Goal: Task Accomplishment & Management: Complete application form

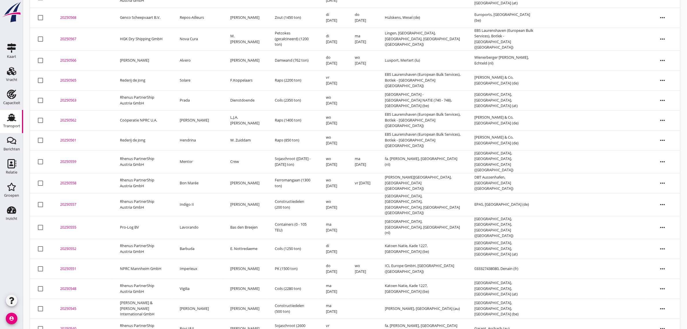
scroll to position [474, 0]
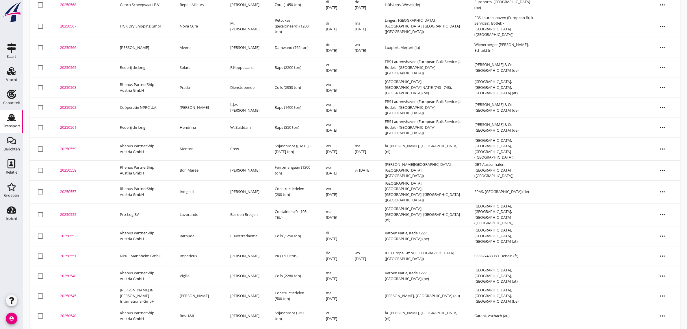
click at [204, 325] on td "Marco Polo" at bounding box center [198, 335] width 51 height 20
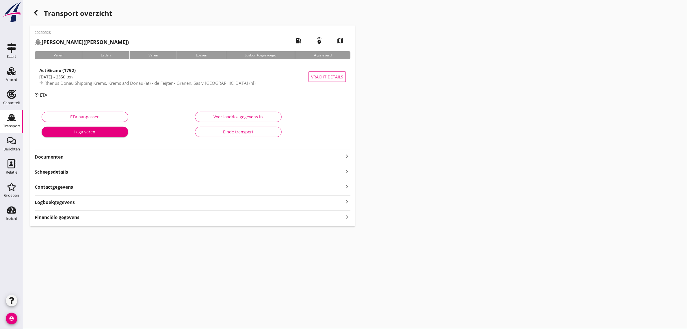
click at [245, 133] on div "Einde transport" at bounding box center [238, 132] width 77 height 6
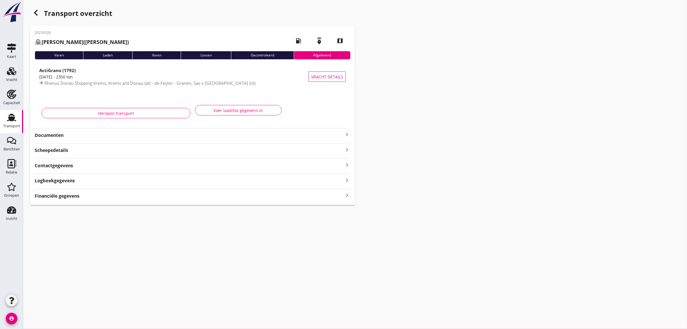
click at [38, 8] on div "button" at bounding box center [36, 13] width 12 height 12
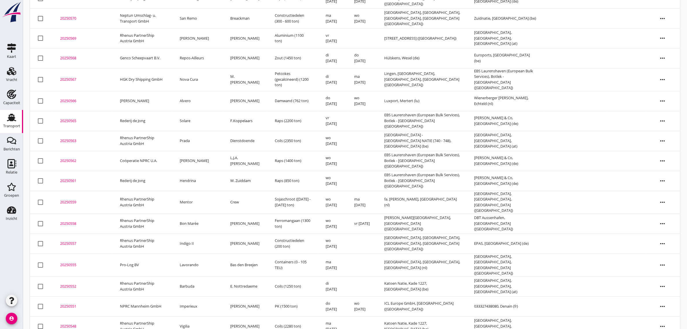
scroll to position [454, 0]
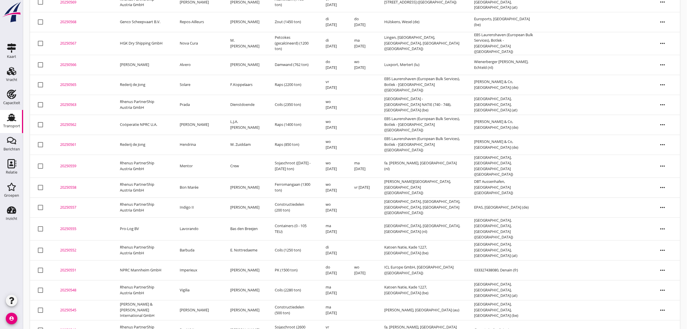
click at [192, 280] on td "Vigilia" at bounding box center [198, 290] width 51 height 20
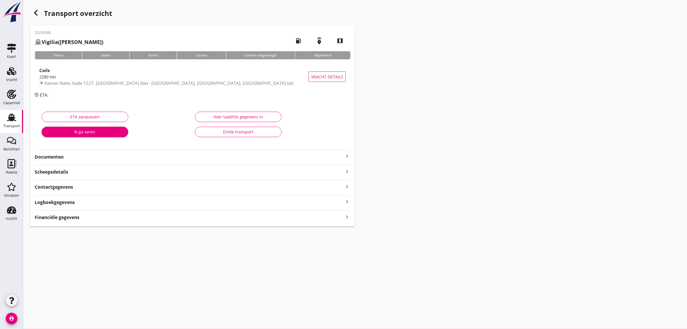
click at [232, 134] on div "Einde transport" at bounding box center [238, 132] width 77 height 6
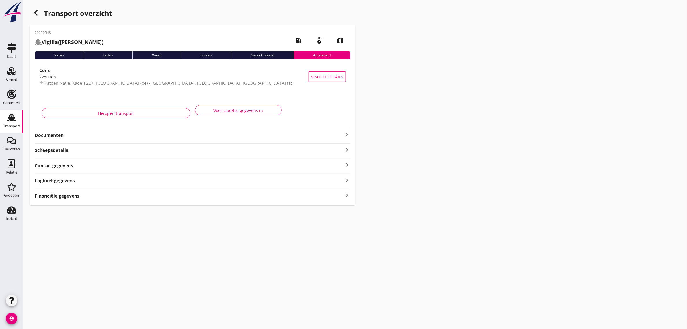
click at [35, 11] on icon "button" at bounding box center [35, 12] width 7 height 7
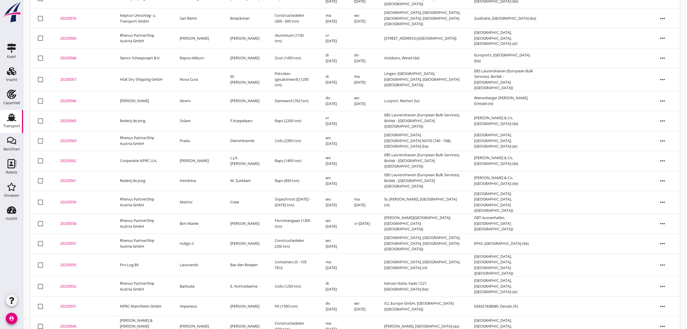
scroll to position [398, 0]
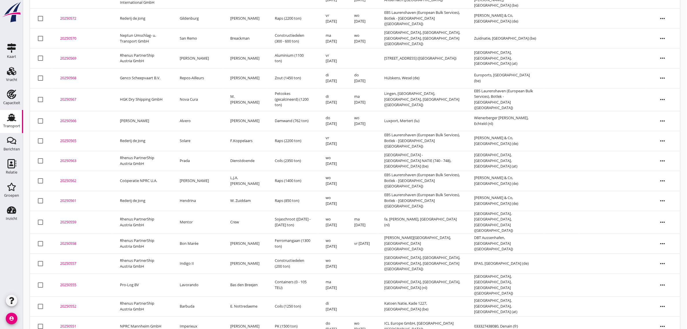
click at [191, 171] on td "Anna" at bounding box center [198, 181] width 51 height 20
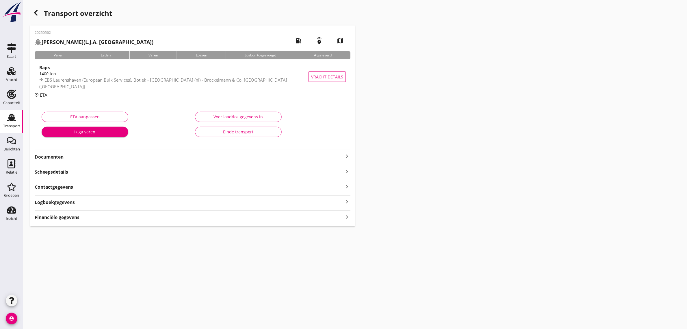
click at [249, 133] on div "Einde transport" at bounding box center [238, 132] width 77 height 6
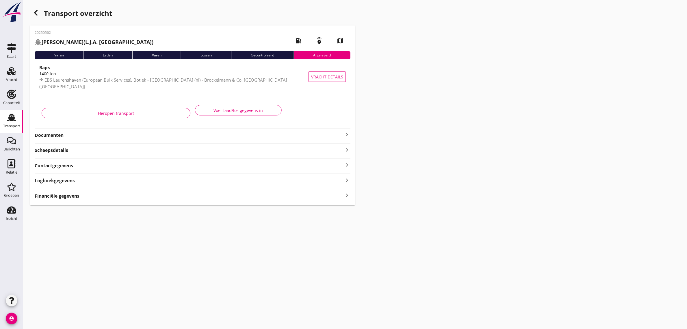
click at [35, 12] on icon "button" at bounding box center [35, 12] width 7 height 7
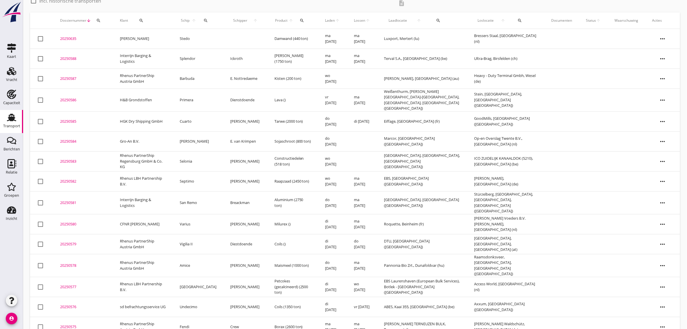
scroll to position [16, 0]
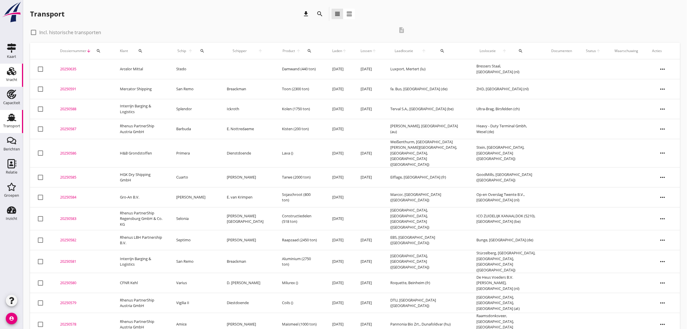
click at [9, 69] on use at bounding box center [11, 71] width 9 height 8
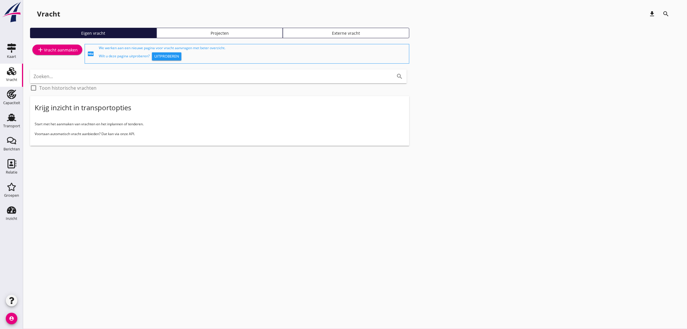
click at [41, 52] on icon "add" at bounding box center [40, 49] width 7 height 7
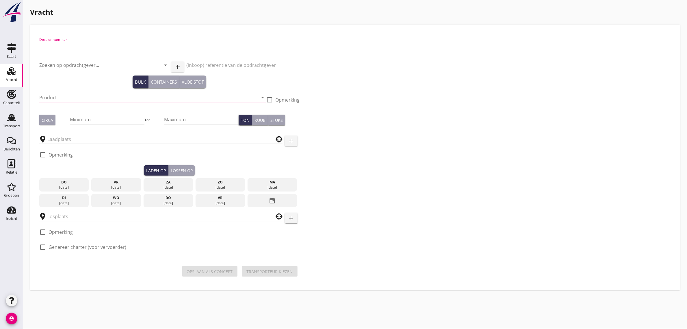
click at [75, 46] on input "Dossier nummer" at bounding box center [169, 45] width 261 height 9
type input "20250590"
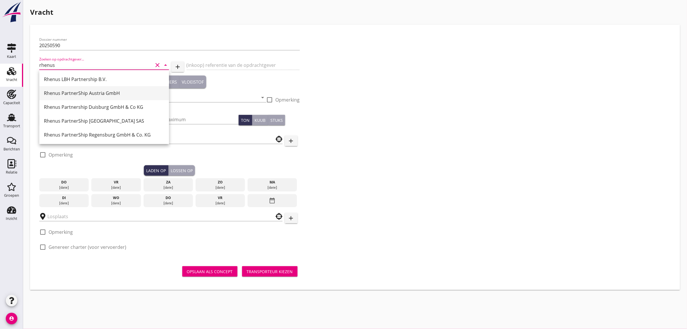
click at [82, 97] on div "Rhenus PartnerShip Austria GmbH" at bounding box center [104, 93] width 121 height 14
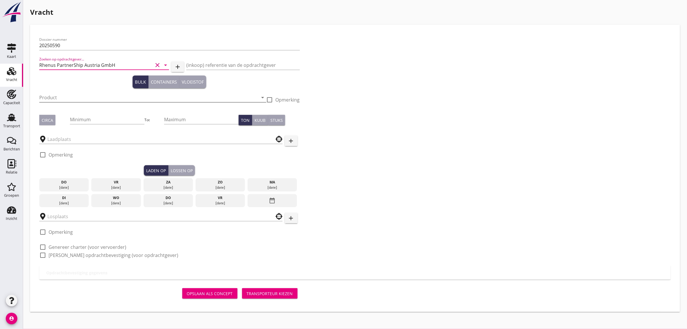
type input "Rhenus PartnerShip Austria GmbH"
click at [62, 100] on input "Product" at bounding box center [148, 97] width 219 height 9
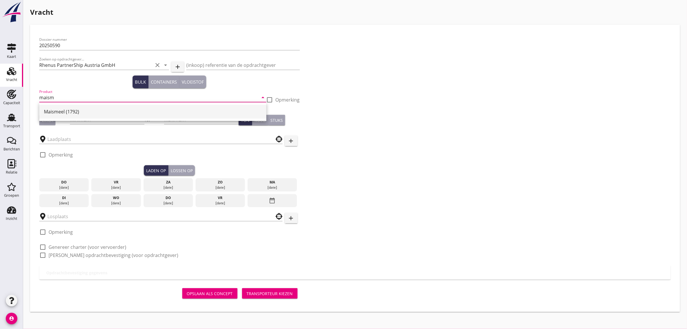
click at [63, 107] on div "Maismeel (1792)" at bounding box center [153, 112] width 218 height 14
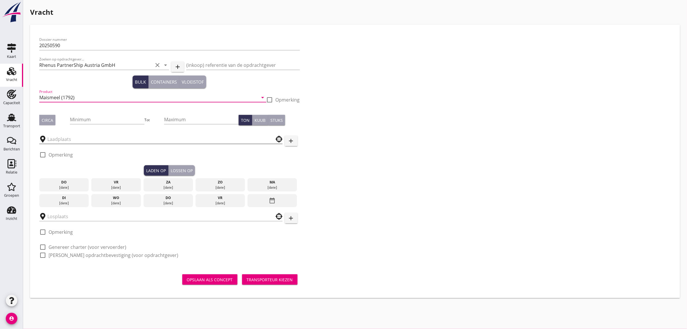
type input "Maismeel (1792)"
click at [58, 139] on input "text" at bounding box center [156, 138] width 219 height 9
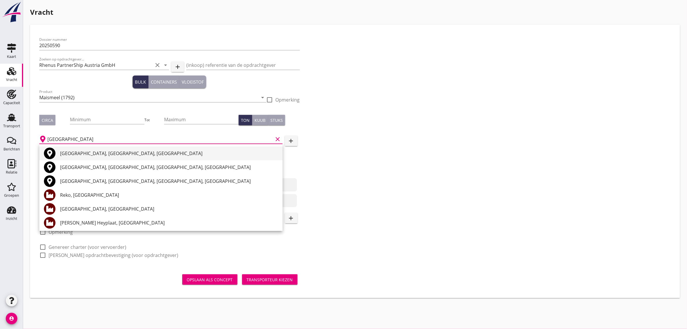
click at [101, 150] on div "[GEOGRAPHIC_DATA], [GEOGRAPHIC_DATA], [GEOGRAPHIC_DATA]" at bounding box center [169, 153] width 218 height 7
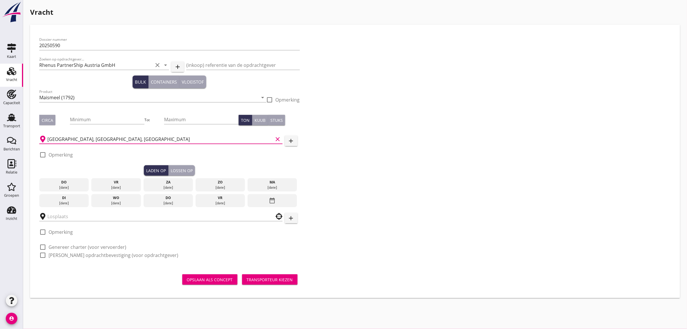
type input "[GEOGRAPHIC_DATA], [GEOGRAPHIC_DATA], [GEOGRAPHIC_DATA]"
click at [119, 197] on div "wo" at bounding box center [116, 197] width 47 height 5
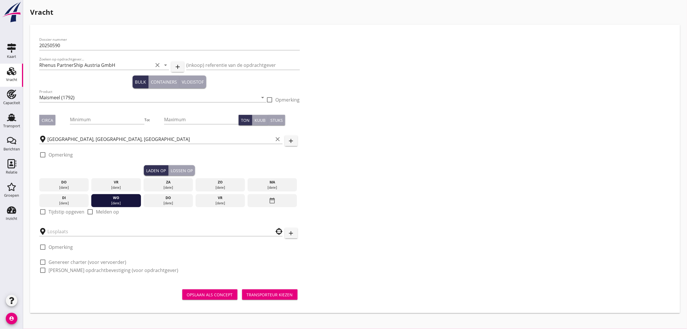
click at [65, 210] on label "Tijdstip opgeven" at bounding box center [67, 212] width 36 height 6
checkbox input "true"
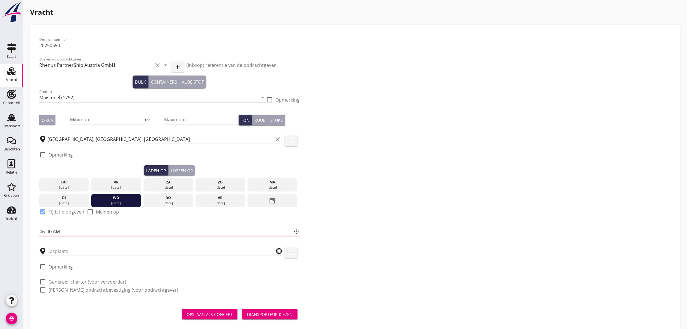
click at [44, 231] on input "06:00" at bounding box center [169, 231] width 261 height 9
type input "12:00"
click at [433, 209] on div "Dossier nummer 20250590 Zoeken op opdrachtgever... Rhenus PartnerShip Austria G…" at bounding box center [355, 167] width 637 height 266
click at [181, 167] on div "Lossen op" at bounding box center [182, 170] width 22 height 6
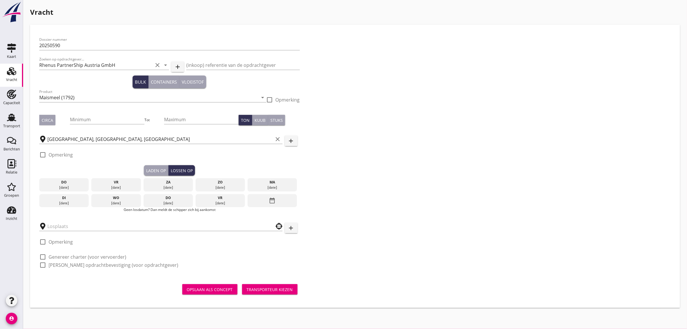
click at [253, 197] on div "date_range" at bounding box center [272, 200] width 49 height 13
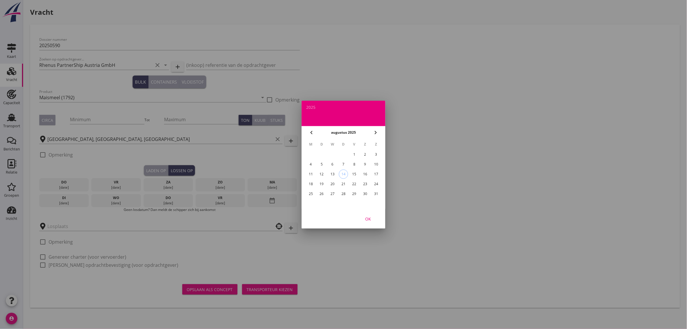
click at [373, 132] on icon "chevron_right" at bounding box center [375, 132] width 7 height 7
click at [313, 153] on div "1" at bounding box center [310, 154] width 9 height 9
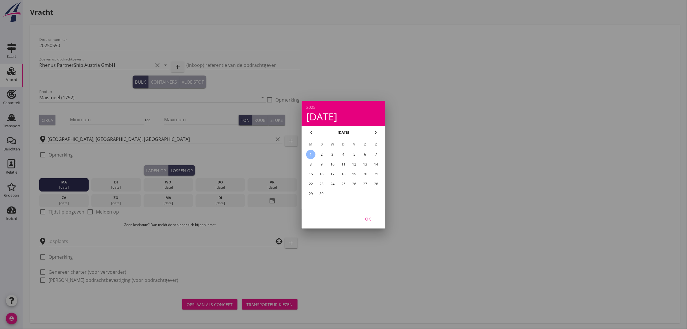
click at [363, 216] on div "OK" at bounding box center [368, 218] width 16 height 6
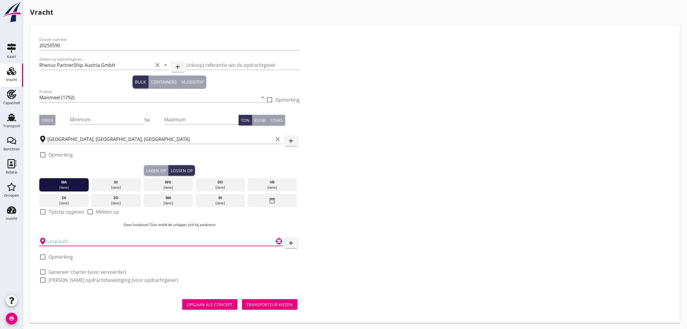
click at [85, 241] on input "text" at bounding box center [156, 240] width 219 height 9
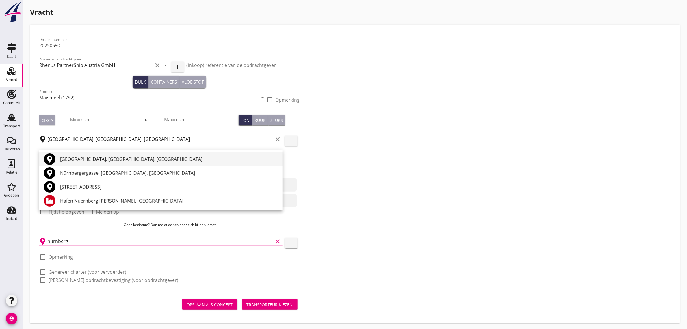
click at [75, 160] on div "[GEOGRAPHIC_DATA], [GEOGRAPHIC_DATA], [GEOGRAPHIC_DATA]" at bounding box center [169, 159] width 218 height 7
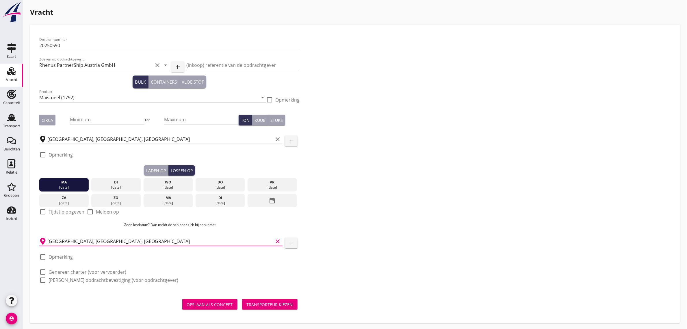
type input "[GEOGRAPHIC_DATA], [GEOGRAPHIC_DATA], [GEOGRAPHIC_DATA]"
click at [81, 273] on label "Genereer charter (voor vervoerder)" at bounding box center [88, 272] width 78 height 6
checkbox input "true"
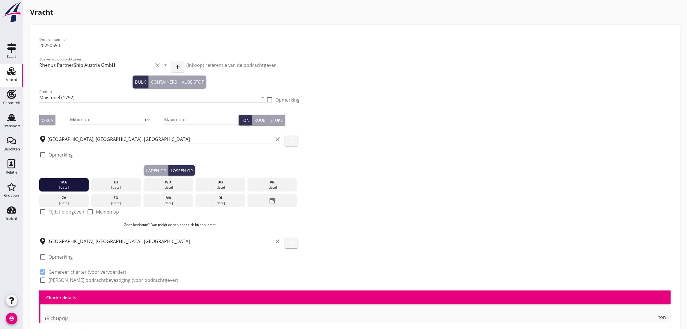
click at [82, 276] on div "check_box_outline_blank [PERSON_NAME] opdrachtbevestiging (voor opdrachtgever)" at bounding box center [108, 279] width 139 height 7
checkbox input "true"
click at [83, 279] on label "[PERSON_NAME] opdrachtbevestiging (voor opdrachtgever)" at bounding box center [114, 280] width 130 height 6
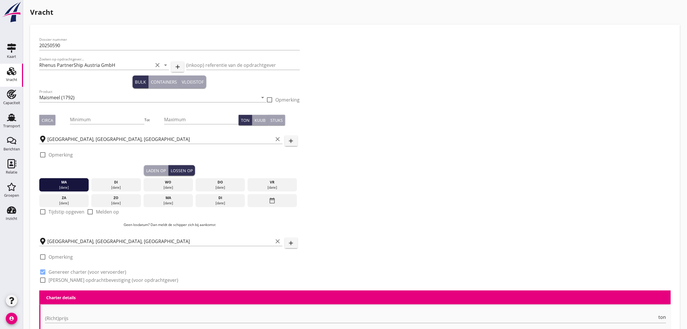
checkbox input "true"
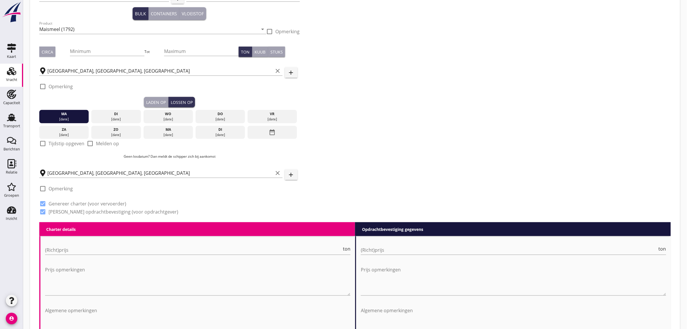
scroll to position [181, 0]
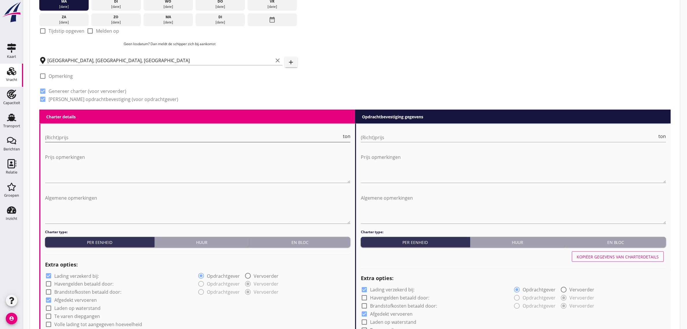
click at [70, 135] on input "(Richt)prijs" at bounding box center [193, 137] width 297 height 9
type input "0"
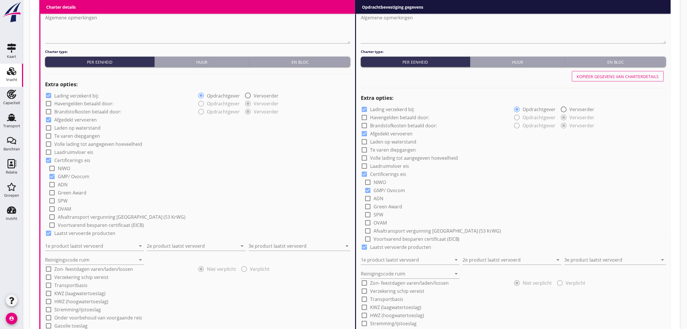
scroll to position [361, 0]
click at [73, 127] on label "Laden op waterstand" at bounding box center [77, 128] width 46 height 6
checkbox input "true"
click at [73, 133] on label "Te varen diepgangen" at bounding box center [77, 136] width 46 height 6
checkbox input "true"
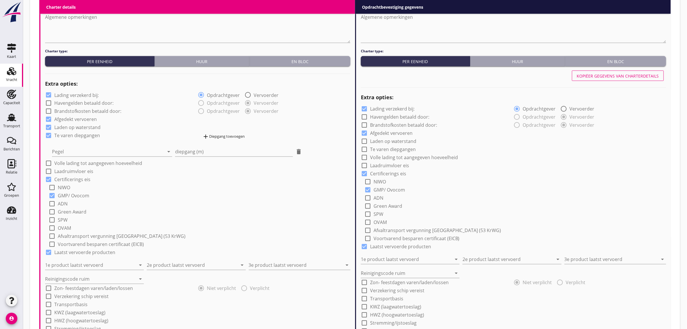
click at [70, 145] on div "Pegel arrow_drop_down" at bounding box center [112, 150] width 120 height 13
click at [70, 152] on div at bounding box center [108, 151] width 112 height 9
click at [70, 156] on div "Kaub" at bounding box center [112, 156] width 111 height 7
drag, startPoint x: 184, startPoint y: 155, endPoint x: 188, endPoint y: 155, distance: 4.0
click at [188, 155] on input "diepgang (m)" at bounding box center [234, 151] width 118 height 9
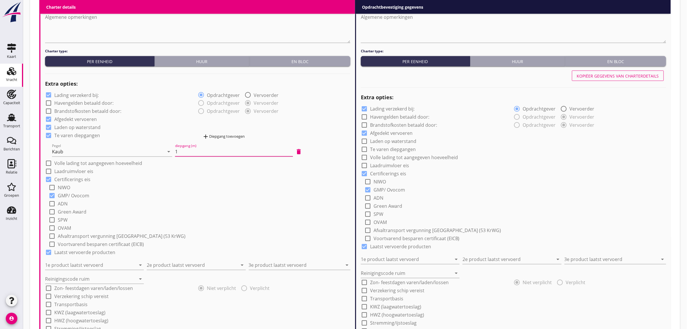
type input "1"
click at [215, 200] on div "check_box_outline_blank ADN" at bounding box center [200, 203] width 302 height 8
click at [73, 170] on label "Laadruimvloer eis" at bounding box center [73, 172] width 39 height 6
checkbox input "true"
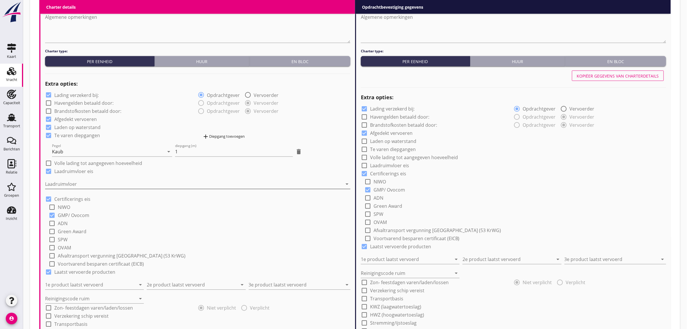
click at [68, 184] on div at bounding box center [193, 184] width 297 height 9
click at [68, 185] on div "Staal" at bounding box center [198, 188] width 297 height 7
click at [197, 218] on div "check_box GMP/ Ovocom" at bounding box center [200, 215] width 302 height 8
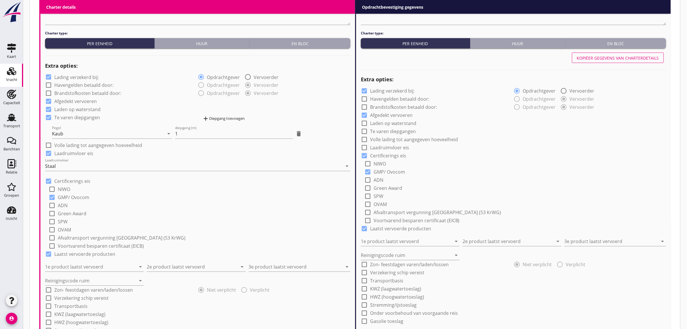
scroll to position [434, 0]
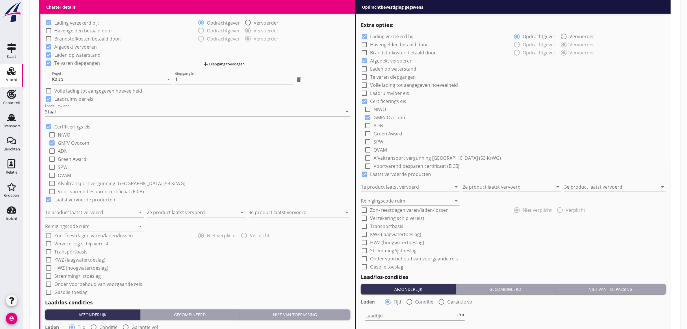
click at [84, 208] on input "1e product laatst vervoerd" at bounding box center [90, 212] width 91 height 9
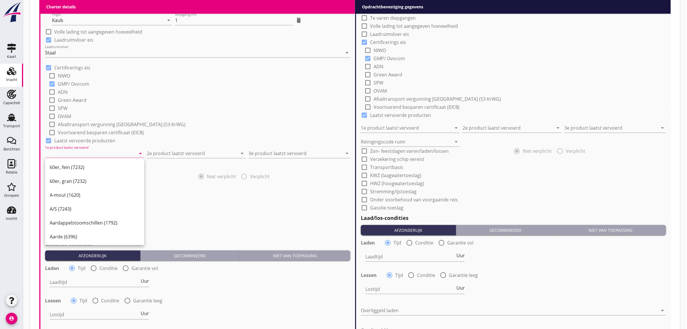
scroll to position [506, 0]
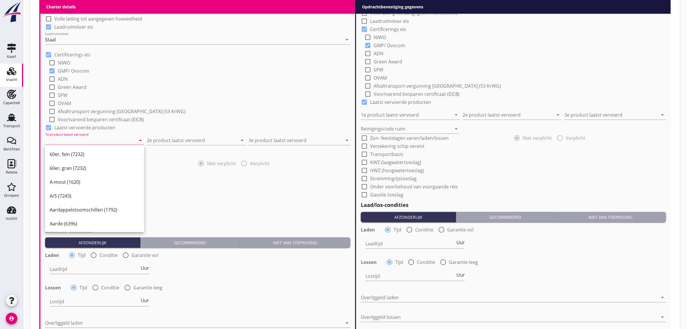
click at [93, 140] on input "1e product laatst vervoerd" at bounding box center [90, 140] width 91 height 9
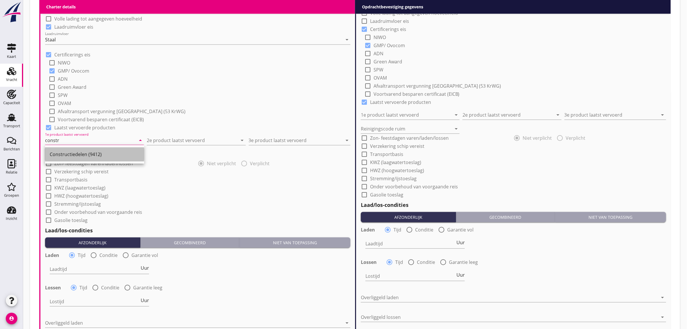
click at [92, 153] on div "Constructiedelen (9412)" at bounding box center [95, 154] width 90 height 7
type input "Constructiedelen (9412)"
click at [166, 138] on input "2e product laatst vervoerd" at bounding box center [192, 140] width 91 height 9
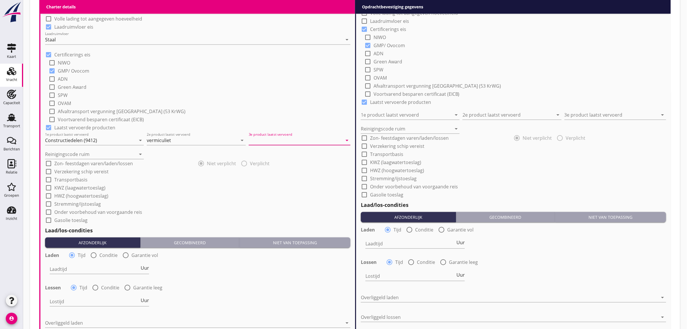
click at [188, 145] on div "Reinigingscode ruim arrow_drop_down" at bounding box center [198, 152] width 306 height 14
click at [186, 140] on input "vermiculiet" at bounding box center [192, 140] width 91 height 9
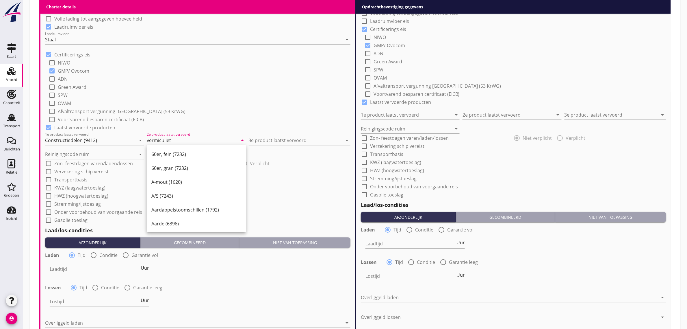
click at [186, 140] on input "vermiculiet" at bounding box center [192, 140] width 91 height 9
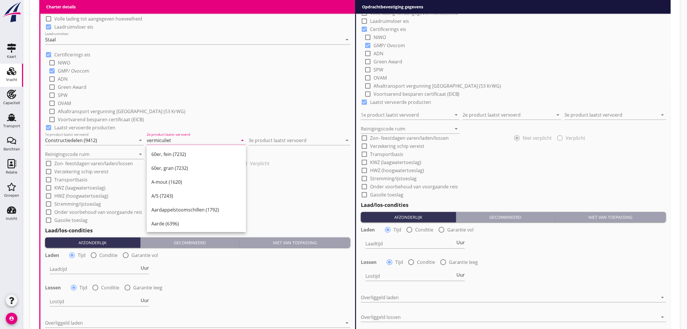
click at [186, 140] on input "vermiculiet" at bounding box center [192, 140] width 91 height 9
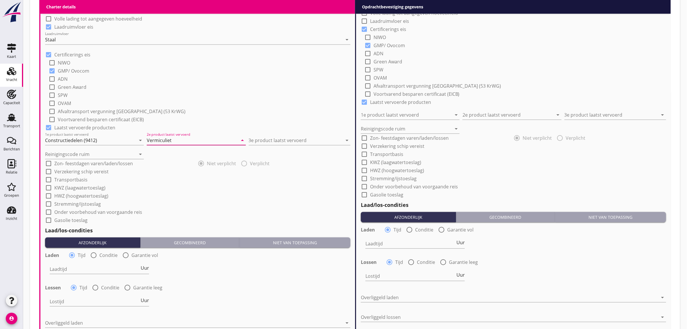
type input "Vermiculiet"
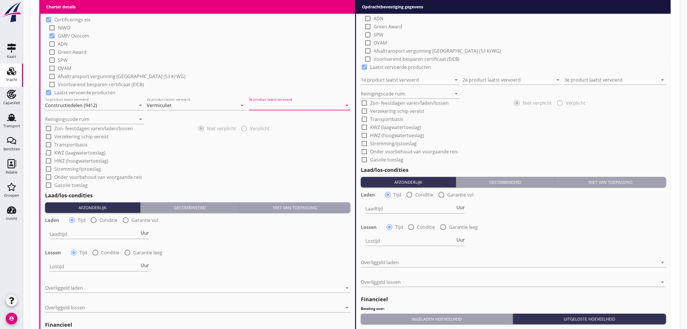
scroll to position [542, 0]
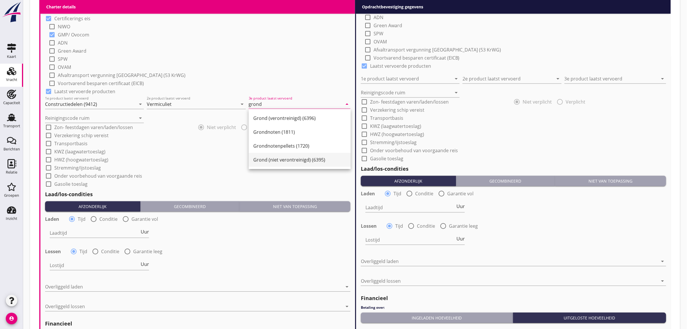
click at [279, 156] on div "Grond (niet verontreinigd) (6395)" at bounding box center [300, 159] width 93 height 7
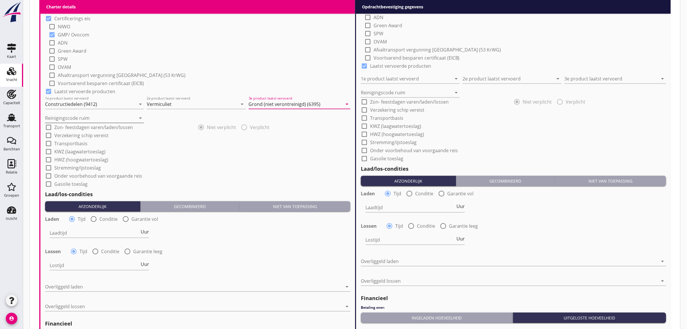
type input "Grond (niet verontreinigd) (6395)"
click at [80, 115] on input "Reinigingscode ruim" at bounding box center [90, 117] width 91 height 9
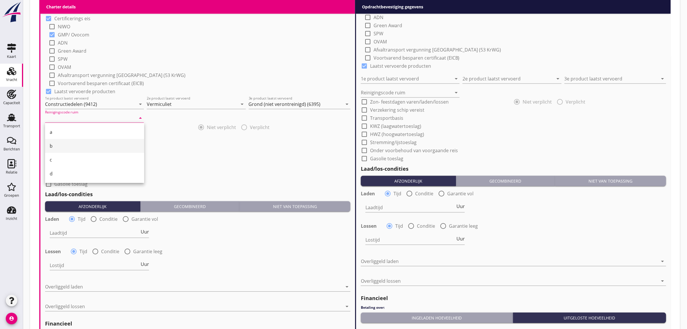
click at [73, 148] on div "b" at bounding box center [95, 145] width 90 height 7
type input "b"
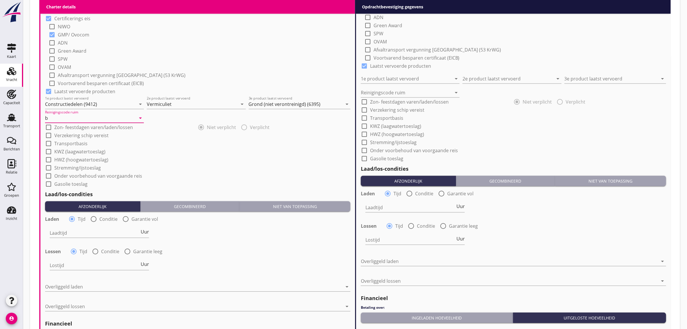
click at [69, 141] on label "Transportbasis" at bounding box center [70, 143] width 33 height 6
checkbox input "true"
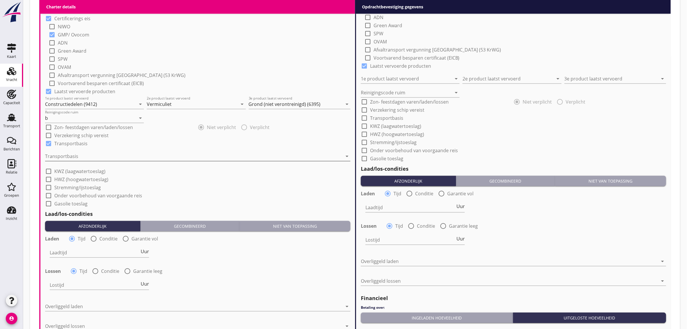
click at [66, 151] on div at bounding box center [193, 155] width 297 height 9
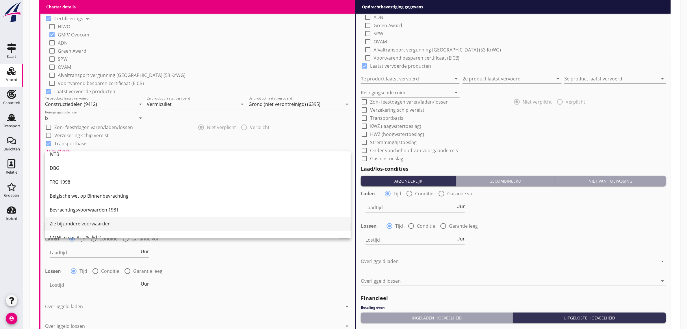
scroll to position [15, 0]
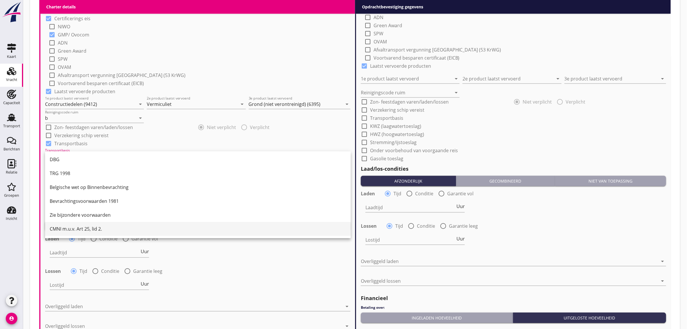
click at [79, 228] on div "CMNI m.u.v. Art 25, lid 2." at bounding box center [198, 228] width 297 height 7
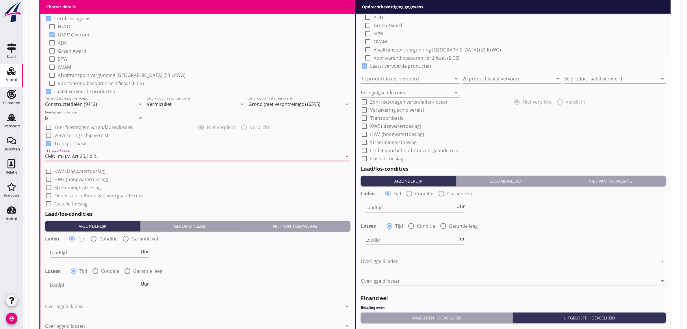
click at [197, 202] on div "check_box_outline_blank Gasolie toeslag" at bounding box center [198, 203] width 306 height 8
click at [86, 250] on input "Laadtijd" at bounding box center [95, 252] width 90 height 9
type input "24"
click at [203, 263] on div "Laden radio_button_checked Tijd radio_button_unchecked Conditie radio_button_un…" at bounding box center [198, 264] width 306 height 62
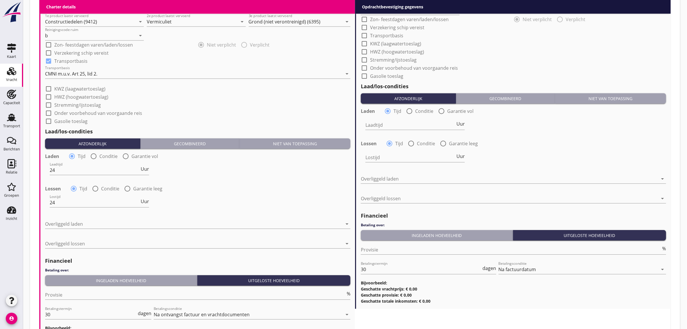
scroll to position [687, 0]
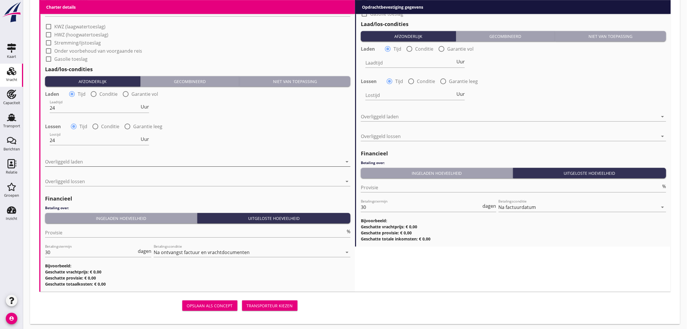
click at [106, 163] on div at bounding box center [193, 161] width 297 height 9
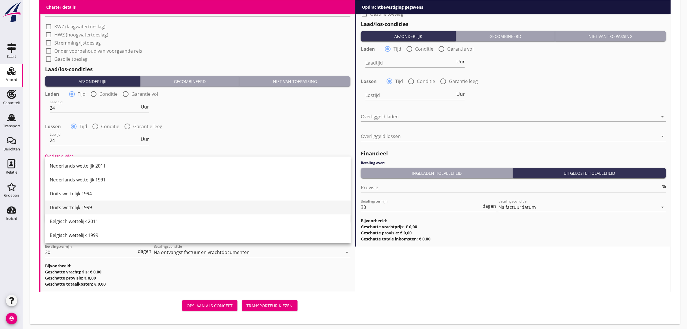
click at [98, 204] on div "Duits wettelijk 1999" at bounding box center [198, 207] width 297 height 7
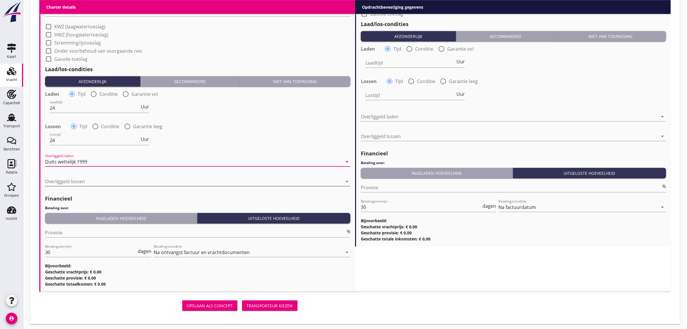
click at [77, 180] on div at bounding box center [193, 181] width 297 height 9
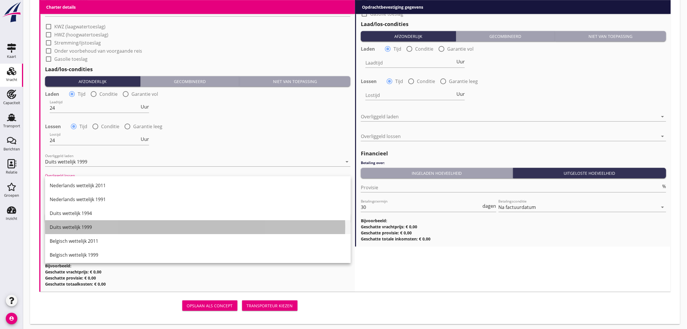
click at [92, 227] on div "Duits wettelijk 1999" at bounding box center [198, 226] width 297 height 7
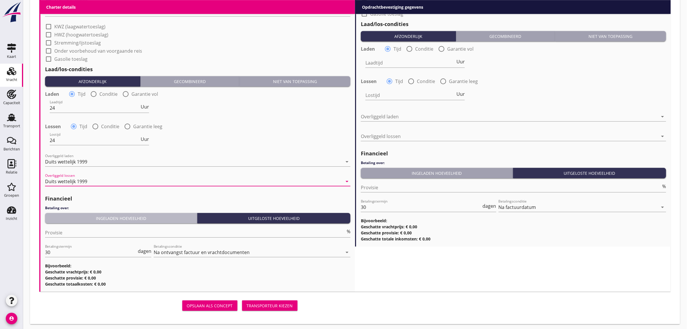
click at [84, 218] on div "Ingeladen hoeveelheid" at bounding box center [120, 218] width 147 height 6
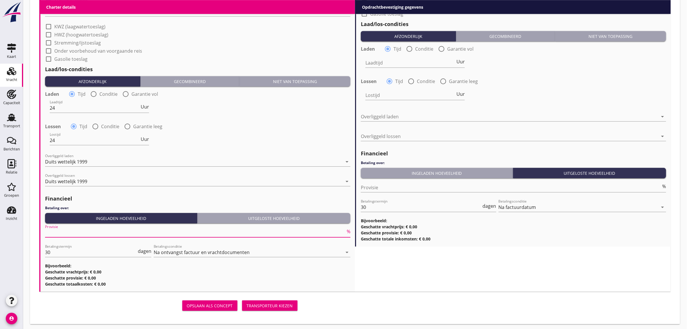
click at [73, 230] on input "Provisie" at bounding box center [195, 232] width 301 height 9
type input "5"
click at [221, 138] on div "Lostijd 24 Uur" at bounding box center [198, 140] width 307 height 21
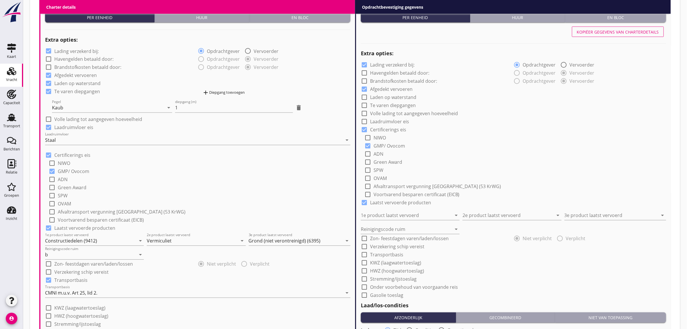
scroll to position [289, 0]
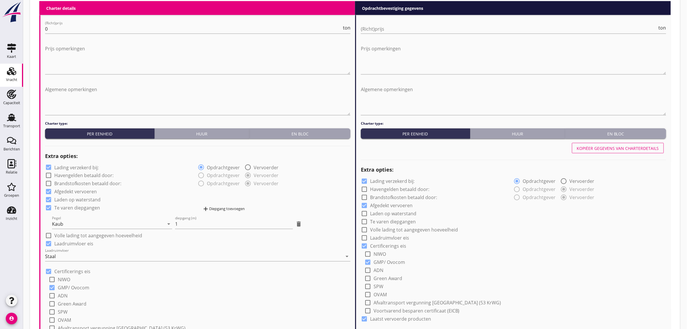
click at [590, 148] on div "Kopiëer gegevens van charterdetails" at bounding box center [618, 148] width 82 height 6
checkbox input "true"
type input "Constructiedelen (9412)"
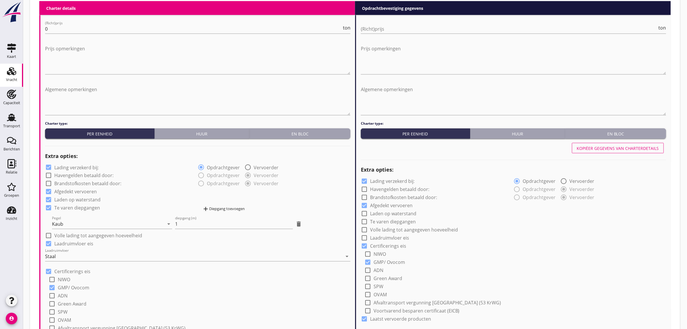
type input "Vermiculiet"
type input "Grond (niet verontreinigd) (6395)"
type input "b"
checkbox input "true"
type input "24"
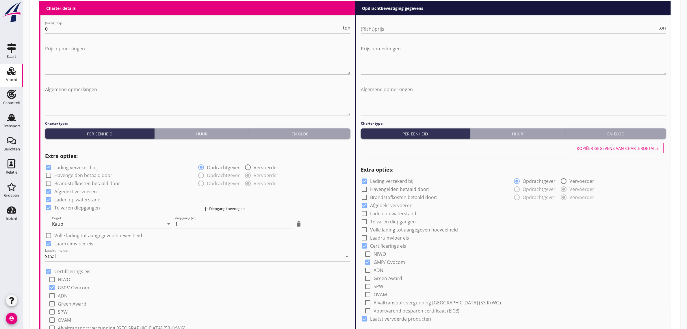
type input "24"
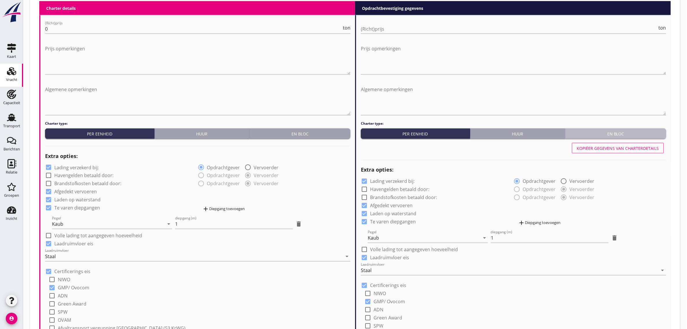
click at [604, 134] on div "En bloc" at bounding box center [616, 134] width 96 height 6
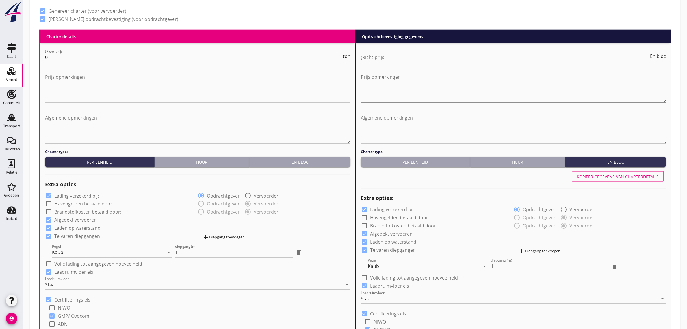
scroll to position [253, 0]
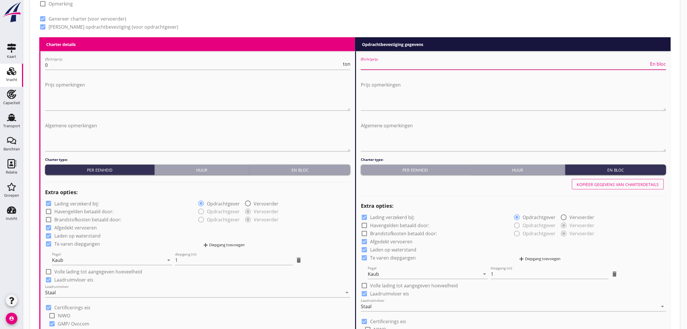
click at [375, 66] on input "(Richt)prijs" at bounding box center [505, 64] width 288 height 9
type input "22000"
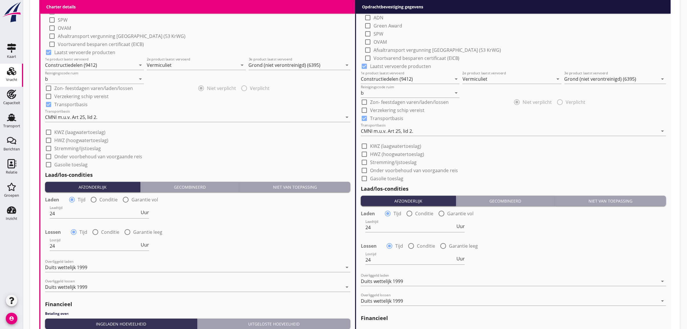
scroll to position [688, 0]
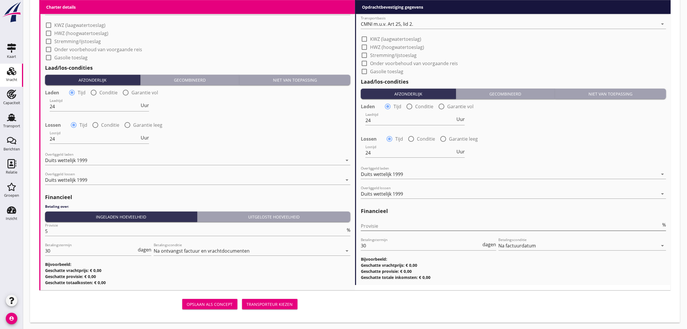
click at [380, 226] on input "Provisie" at bounding box center [511, 225] width 301 height 9
type input "0"
click at [569, 138] on div "Lossen radio_button_checked Tijd radio_button_unchecked Conditie radio_button_u…" at bounding box center [514, 138] width 306 height 8
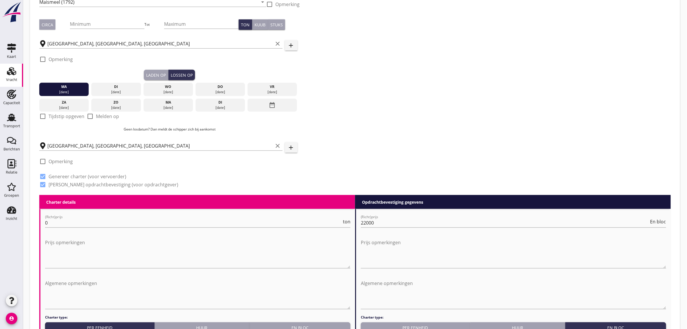
scroll to position [74, 0]
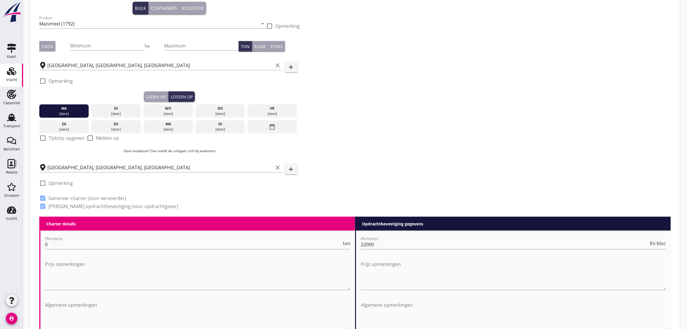
click at [421, 145] on div "Dossier nummer 20250590 Zoeken op opdrachtgever... Rhenus PartnerShip Austria G…" at bounding box center [355, 88] width 637 height 256
click at [356, 156] on div "Dossier nummer 20250590 Zoeken op opdrachtgever... Rhenus PartnerShip Austria G…" at bounding box center [355, 88] width 637 height 256
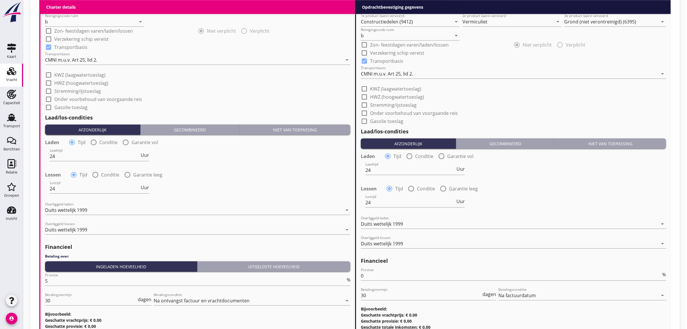
scroll to position [688, 0]
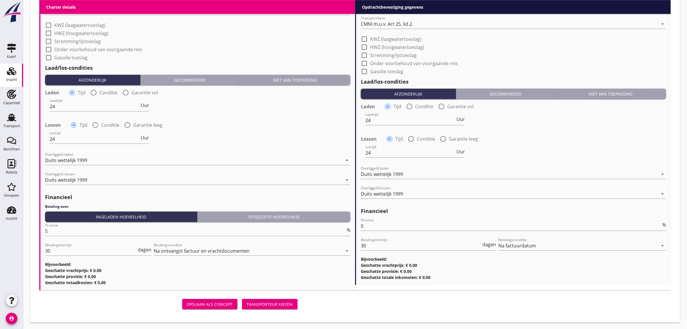
click at [285, 304] on div "Transporteur kiezen" at bounding box center [270, 304] width 46 height 6
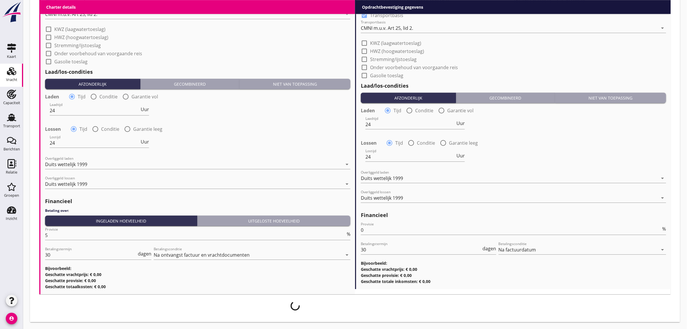
scroll to position [683, 0]
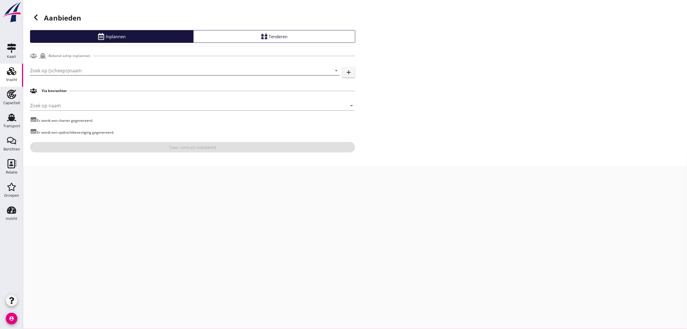
click at [73, 68] on input "Zoek op (scheeps)naam" at bounding box center [177, 70] width 294 height 9
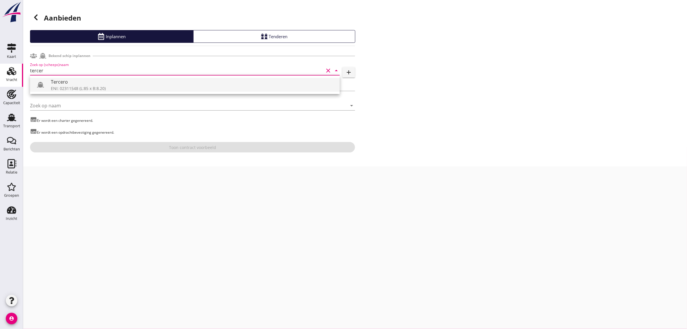
click at [65, 84] on div "Tercero" at bounding box center [193, 81] width 284 height 7
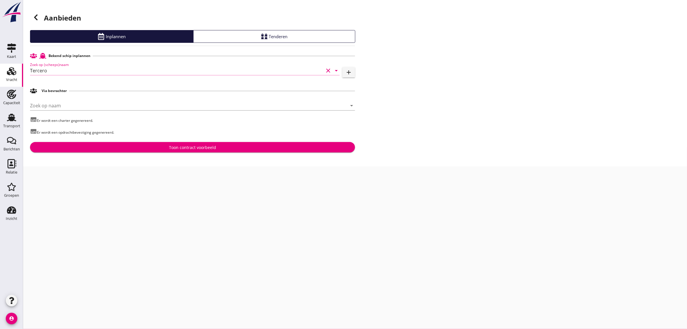
type input "Tercero"
click at [151, 149] on div "Toon contract voorbeeld" at bounding box center [193, 147] width 316 height 6
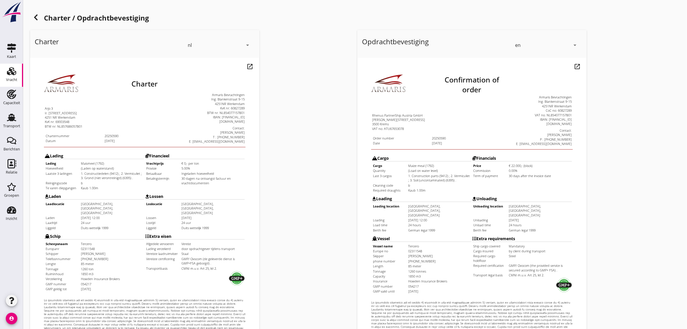
click at [526, 44] on div "en" at bounding box center [542, 44] width 55 height 9
click at [525, 44] on div "nl" at bounding box center [547, 43] width 61 height 7
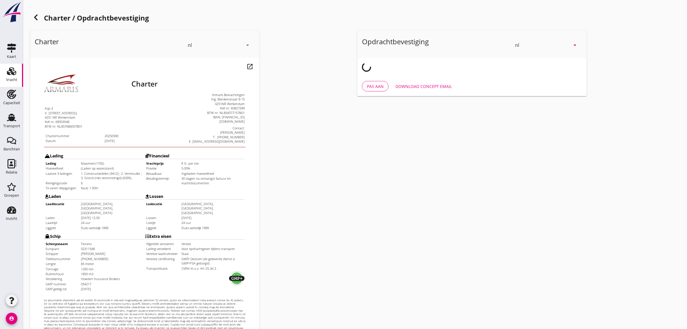
click at [322, 57] on div "Charter nl arrow_drop_down open_in_new Pas aan Download concept email" at bounding box center [192, 216] width 328 height 377
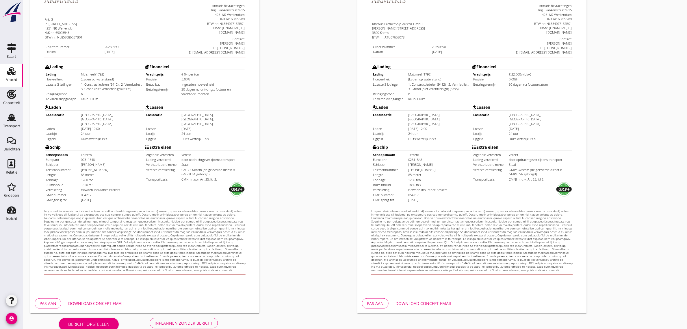
scroll to position [99, 0]
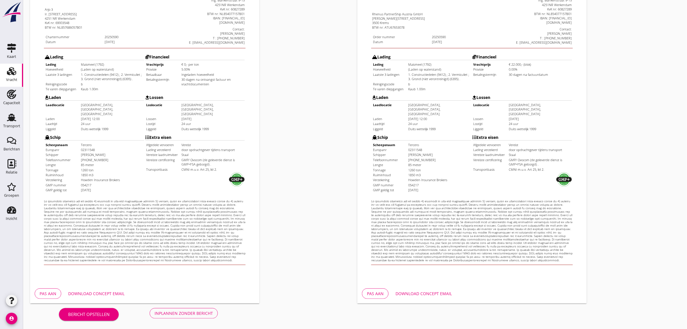
click at [198, 309] on button "Inplannen zonder bericht" at bounding box center [184, 313] width 68 height 10
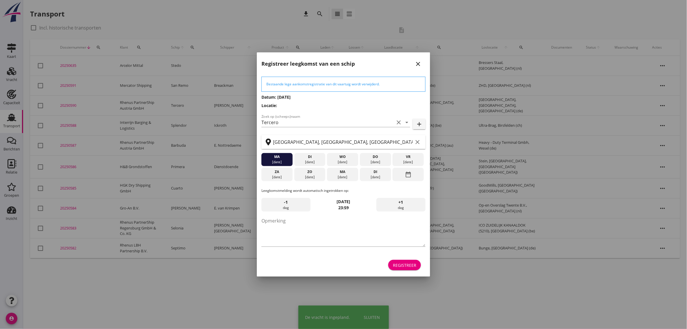
click at [410, 265] on div "Registreer" at bounding box center [404, 265] width 23 height 6
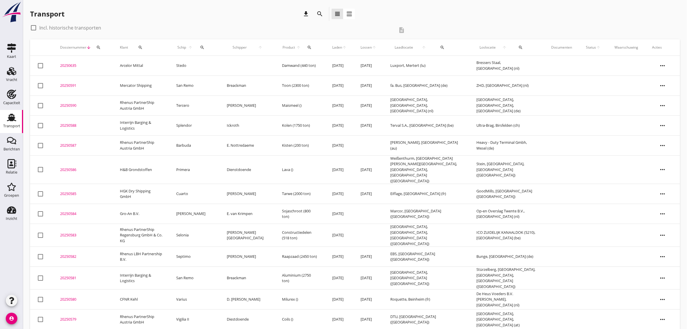
click at [139, 103] on td "Rhenus PartnerShip Austria GmbH" at bounding box center [141, 105] width 56 height 20
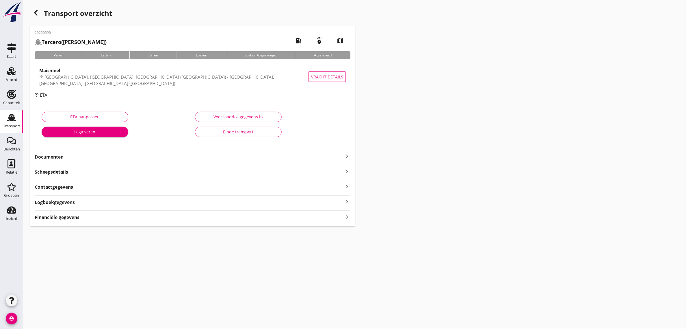
click at [58, 156] on strong "Documenten" at bounding box center [189, 156] width 309 height 7
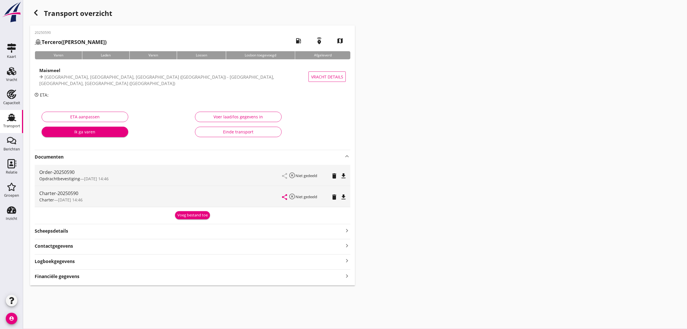
click at [344, 197] on icon "file_download" at bounding box center [343, 196] width 7 height 7
click at [462, 190] on div "Transport overzicht 20250590 Tercero ([PERSON_NAME]) local_gas_station emergenc…" at bounding box center [355, 146] width 664 height 292
click at [14, 119] on use at bounding box center [11, 118] width 9 height 8
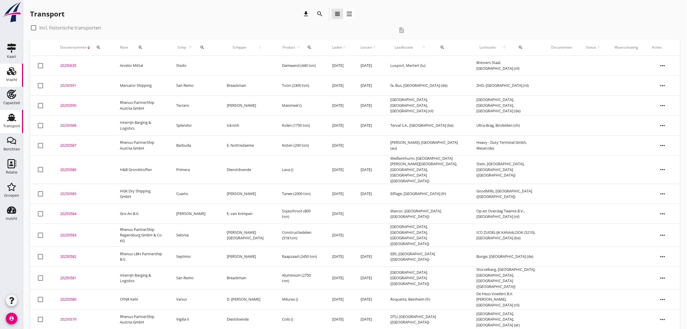
click at [18, 84] on link "Vracht Vracht" at bounding box center [11, 75] width 23 height 23
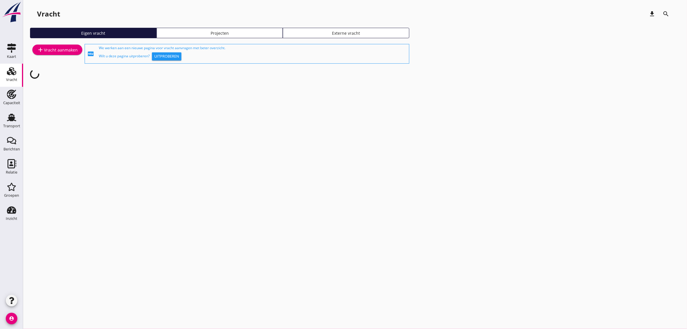
click at [52, 45] on link "add Vracht aanmaken" at bounding box center [57, 50] width 50 height 10
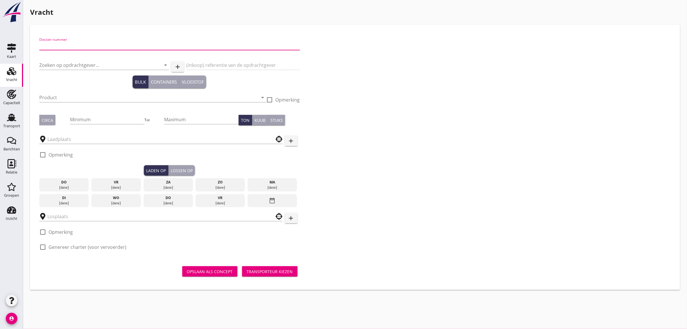
click at [73, 43] on input "Dossier nummer" at bounding box center [169, 45] width 261 height 9
type input "20250592"
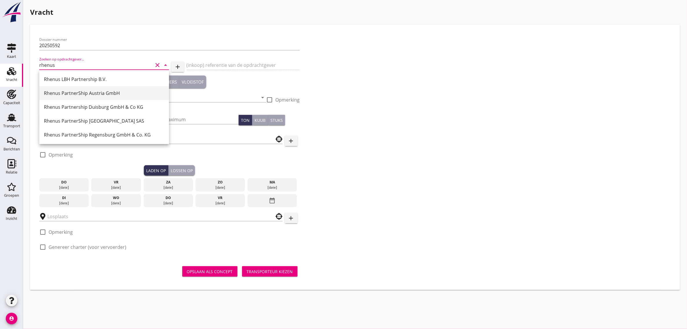
click at [85, 93] on div "Rhenus PartnerShip Austria GmbH" at bounding box center [104, 93] width 121 height 7
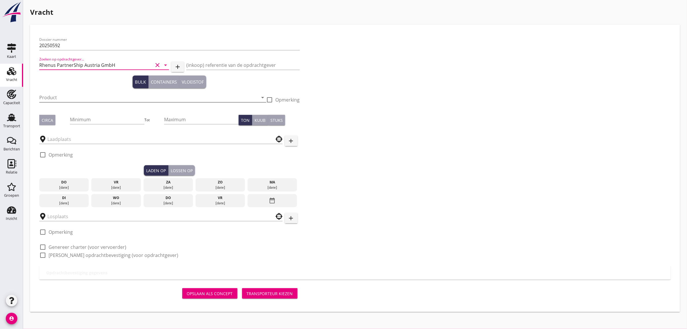
type input "Rhenus PartnerShip Austria GmbH"
click at [72, 96] on input "Product" at bounding box center [148, 97] width 219 height 9
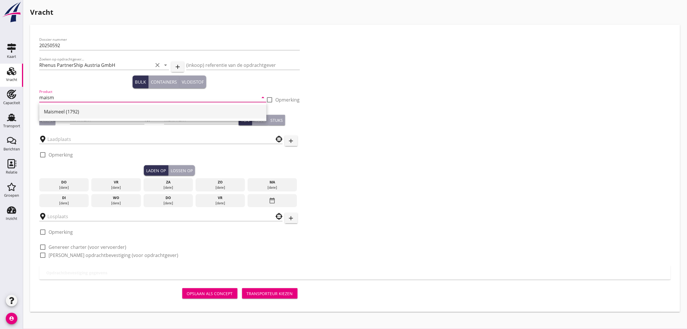
click at [74, 114] on div "Maismeel (1792)" at bounding box center [153, 111] width 218 height 7
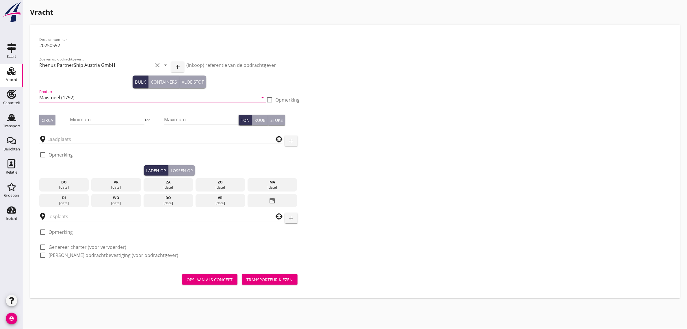
type input "Maismeel (1792)"
click at [52, 119] on div "Circa" at bounding box center [48, 120] width 12 height 6
click at [75, 121] on input "Minimum" at bounding box center [107, 119] width 75 height 9
type input "2300"
click at [81, 137] on input "text" at bounding box center [156, 138] width 219 height 9
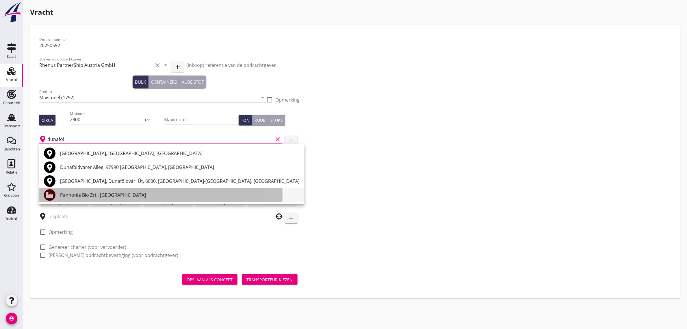
click at [95, 191] on div "Pannonia Bio Zrt., [GEOGRAPHIC_DATA]" at bounding box center [180, 195] width 240 height 14
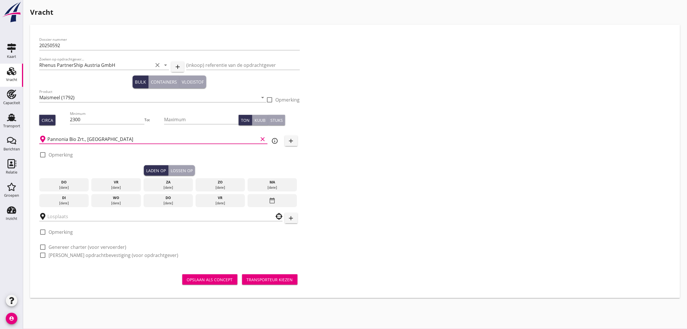
type input "Pannonia Bio Zrt., [GEOGRAPHIC_DATA]"
click at [358, 163] on div "Dossier nummer 20250592 Zoeken op opdrachtgever... Rhenus PartnerShip Austria G…" at bounding box center [355, 150] width 637 height 232
click at [219, 202] on div "[DATE]" at bounding box center [220, 202] width 47 height 5
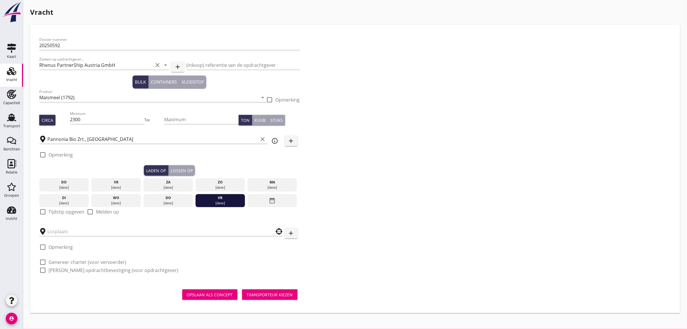
click at [73, 210] on label "Tijdstip opgeven" at bounding box center [67, 212] width 36 height 6
checkbox input "true"
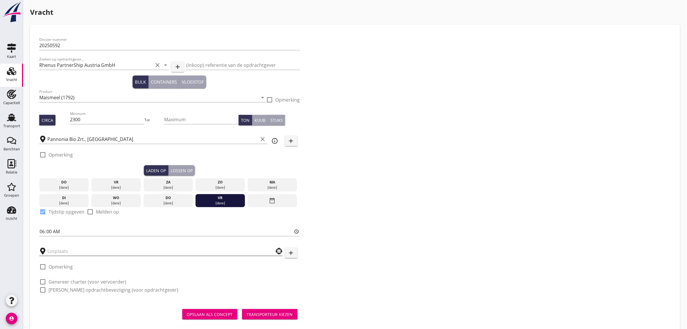
click at [68, 246] on input "text" at bounding box center [156, 250] width 219 height 9
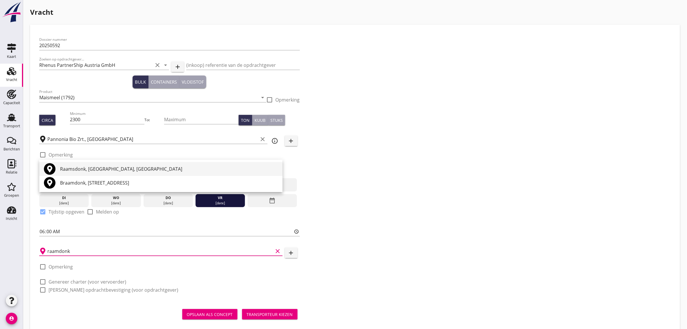
click at [90, 172] on div "Raamsdonk, [GEOGRAPHIC_DATA], [GEOGRAPHIC_DATA]" at bounding box center [169, 168] width 218 height 7
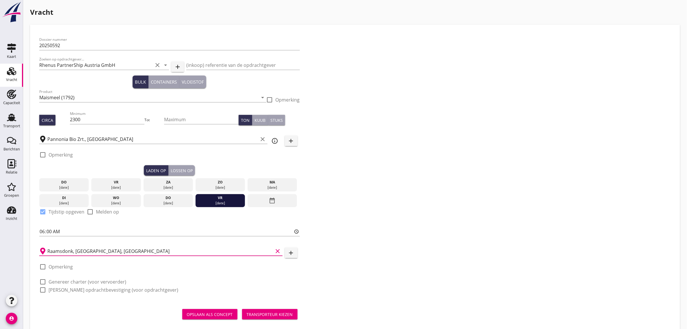
type input "Raamsdonk, [GEOGRAPHIC_DATA], [GEOGRAPHIC_DATA]"
click at [71, 281] on label "Genereer charter (voor vervoerder)" at bounding box center [88, 282] width 78 height 6
click at [74, 292] on label "[PERSON_NAME] opdrachtbevestiging (voor opdrachtgever)" at bounding box center [114, 290] width 130 height 6
checkbox input "true"
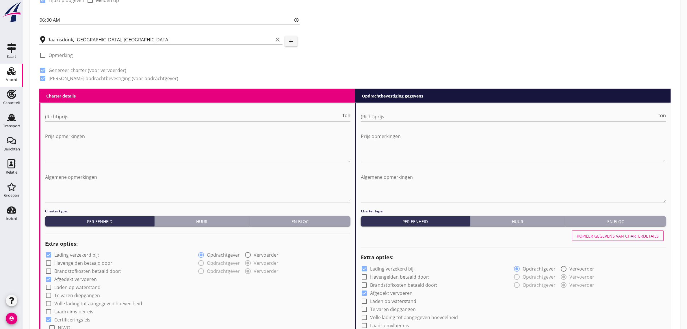
scroll to position [217, 0]
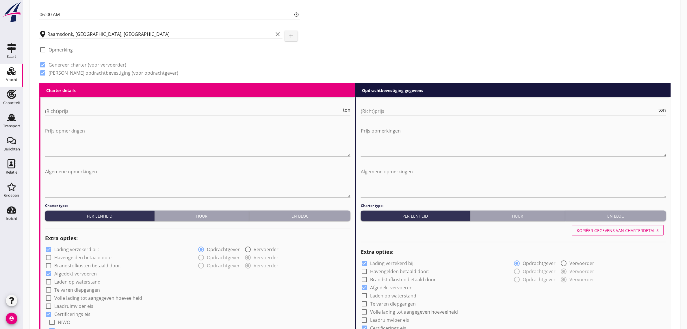
click at [201, 217] on div "Huur" at bounding box center [202, 216] width 90 height 6
radio input "true"
radio input "false"
radio input "true"
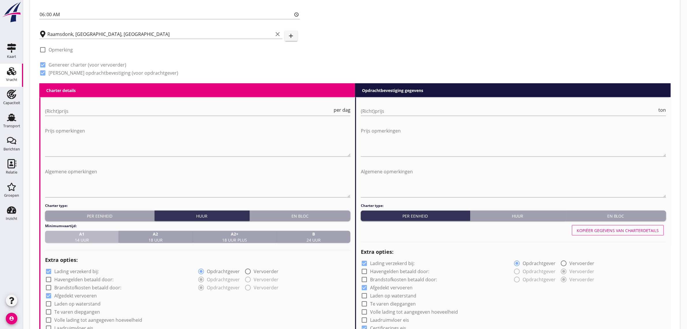
click at [91, 236] on div "A1 14 uur" at bounding box center [81, 237] width 69 height 12
click at [75, 115] on input "(Richt)prijs" at bounding box center [189, 110] width 288 height 9
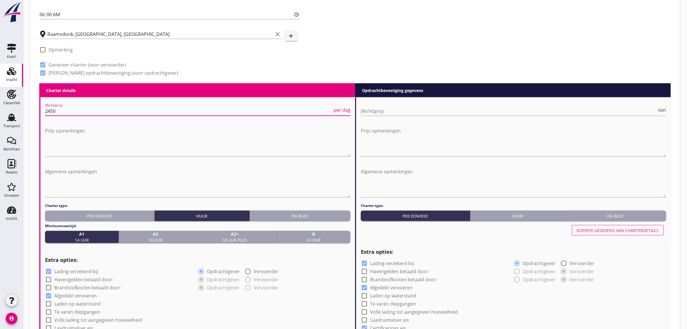
click at [66, 108] on input "2450" at bounding box center [189, 110] width 288 height 9
type input "2650"
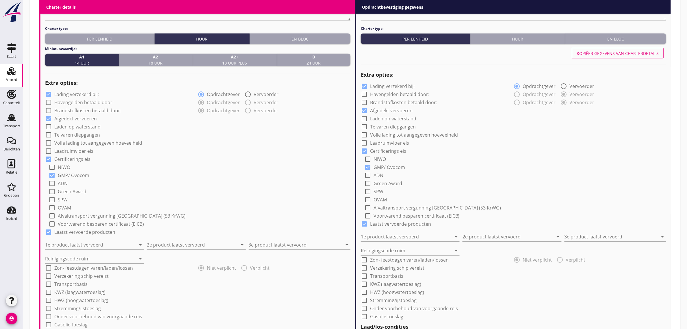
scroll to position [397, 0]
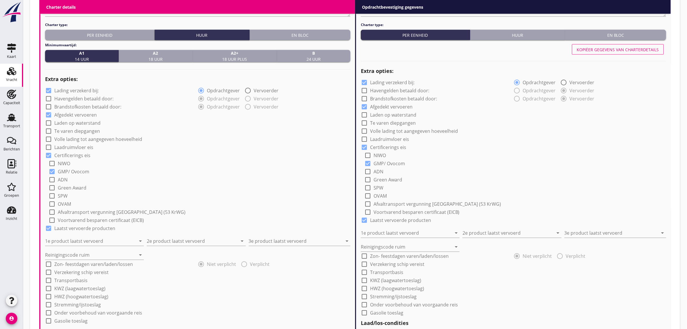
click at [87, 123] on label "Laden op waterstand" at bounding box center [77, 123] width 46 height 6
checkbox input "true"
click at [85, 145] on label "Laadruimvloer eis" at bounding box center [73, 148] width 39 height 6
checkbox input "true"
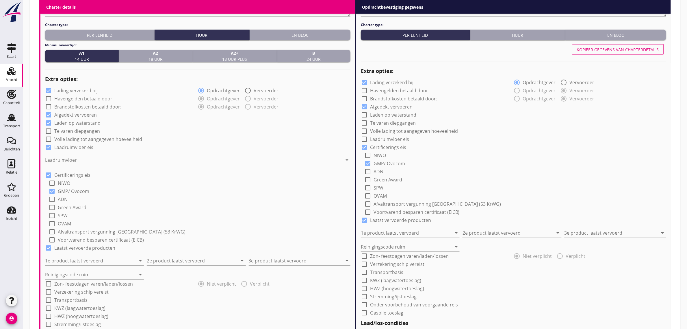
click at [70, 163] on div at bounding box center [193, 160] width 297 height 9
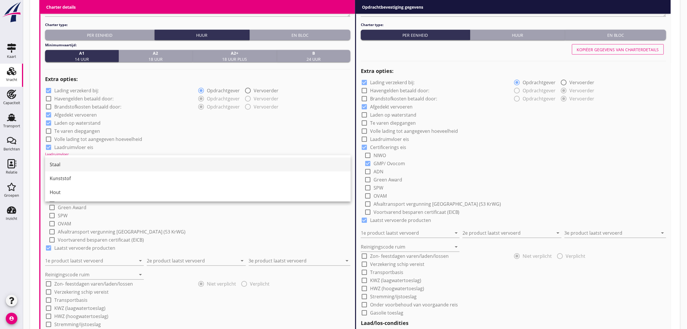
click at [67, 163] on div "Staal" at bounding box center [198, 164] width 297 height 7
click at [180, 138] on div "check_box_outline_blank Volle lading tot aangegeven hoeveelheid" at bounding box center [198, 139] width 306 height 8
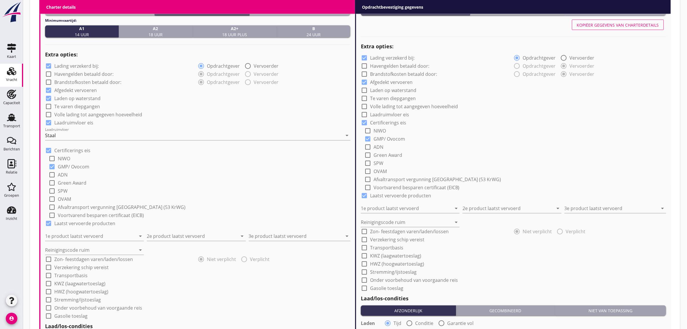
scroll to position [470, 0]
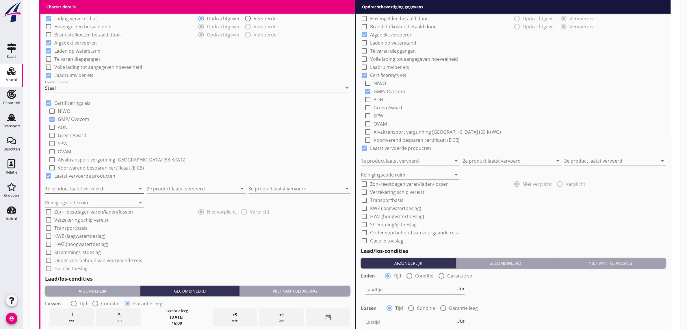
click at [80, 184] on input "1e product laatst vervoerd" at bounding box center [90, 188] width 91 height 9
click at [75, 203] on div "Sojaschroot (1720)" at bounding box center [95, 202] width 90 height 7
type input "Sojaschroot (1720)"
click at [168, 186] on input "2e product laatst vervoerd" at bounding box center [192, 188] width 91 height 9
type input "z"
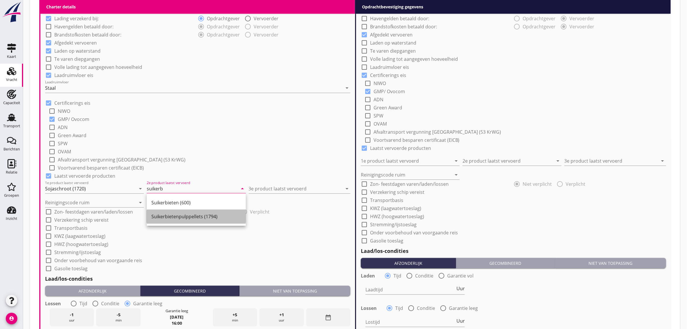
click at [186, 219] on div "Suikerbietenpulppellets (1794)" at bounding box center [196, 216] width 90 height 7
type input "Suikerbietenpulppellets (1794)"
click at [262, 187] on input "3e product laatst vervoerd" at bounding box center [296, 188] width 94 height 9
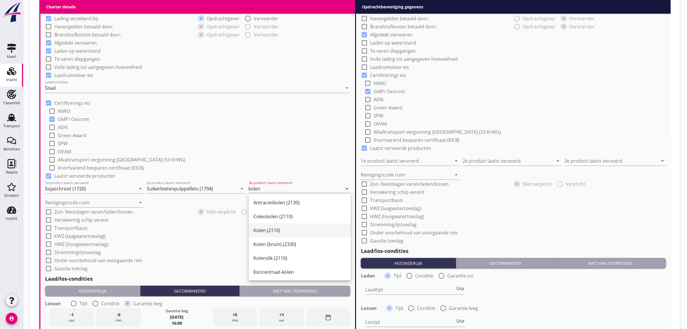
click at [267, 228] on div "Kolen (2110)" at bounding box center [300, 230] width 93 height 7
type input "Kolen (2110)"
click at [105, 199] on input "Reinigingscode ruim" at bounding box center [90, 202] width 91 height 9
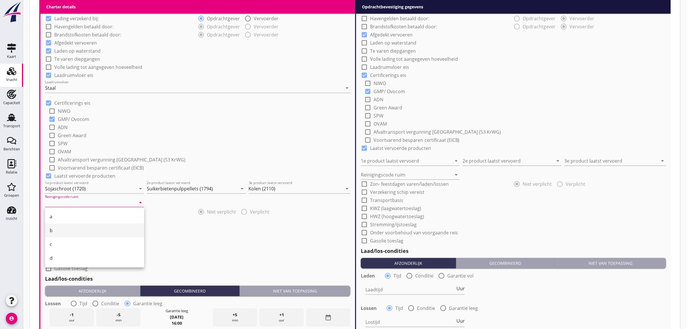
click at [77, 232] on div "b" at bounding box center [95, 230] width 90 height 7
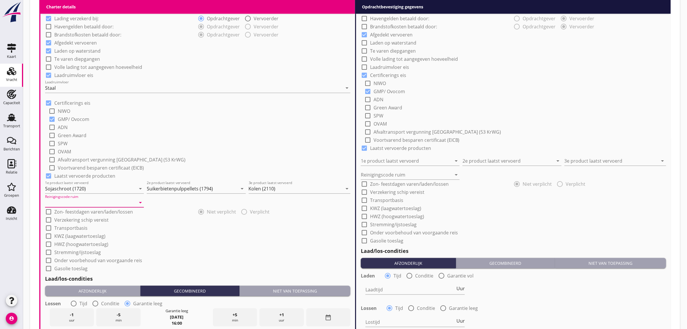
type input "b"
click at [180, 160] on div "check_box_outline_blank Afvaltransport vergunning [GEOGRAPHIC_DATA] (53 KrWG)" at bounding box center [200, 159] width 302 height 8
click at [65, 228] on label "Transportbasis" at bounding box center [70, 228] width 33 height 6
checkbox input "true"
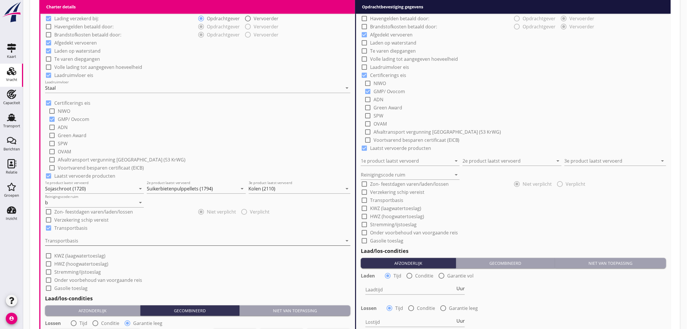
drag, startPoint x: 66, startPoint y: 236, endPoint x: 68, endPoint y: 239, distance: 3.8
click at [66, 236] on div at bounding box center [193, 240] width 297 height 9
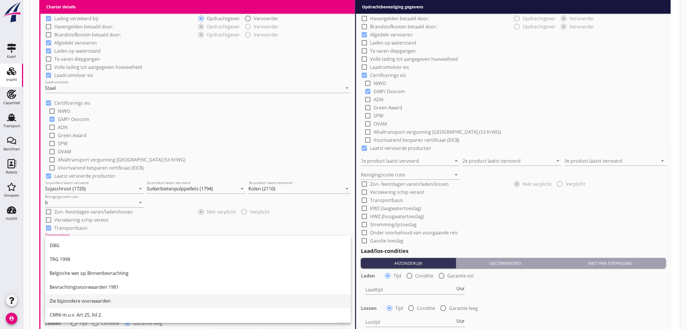
scroll to position [15, 0]
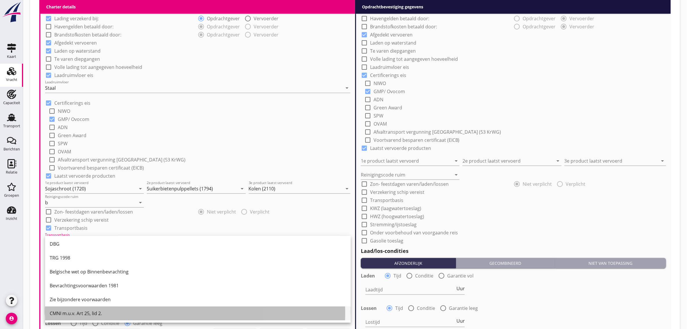
click at [79, 312] on div "CMNI m.u.v. Art 25, lid 2." at bounding box center [198, 313] width 297 height 7
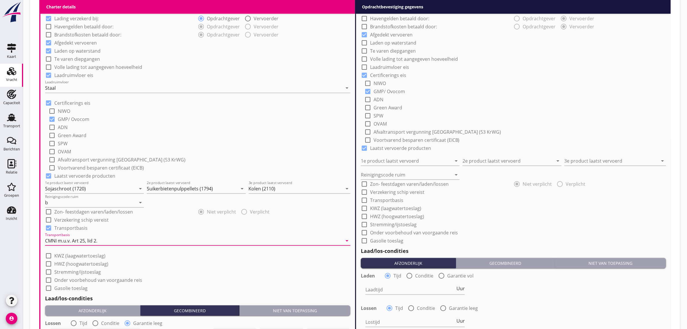
click at [214, 135] on div "check_box_outline_blank Green Award" at bounding box center [200, 135] width 302 height 8
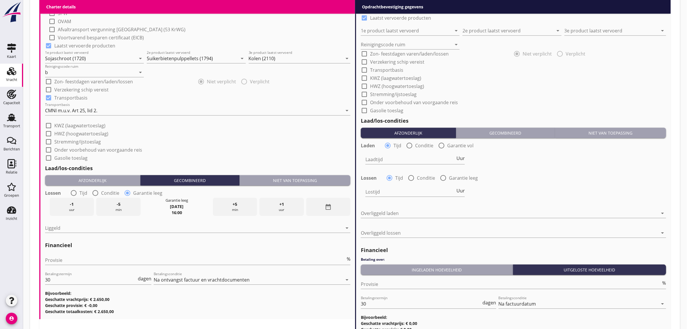
scroll to position [614, 0]
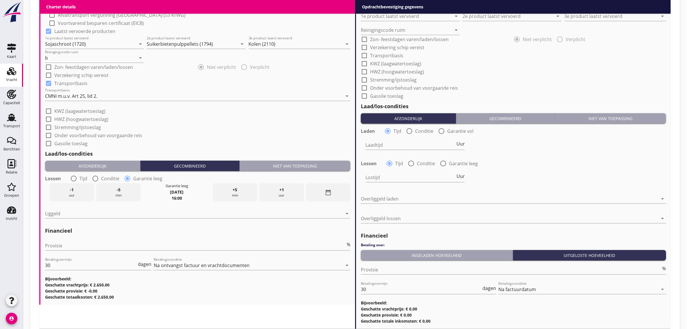
click at [302, 163] on div "Niet van toepassing" at bounding box center [295, 166] width 106 height 6
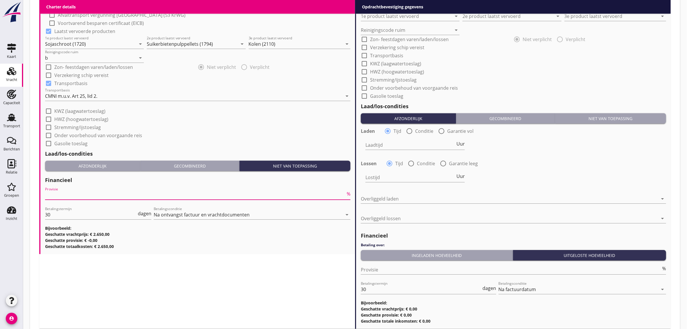
click at [107, 194] on input "Provisie" at bounding box center [195, 194] width 301 height 9
type input "0"
click at [323, 264] on div "Charter details keyboard_arrow_down (Richt)prijs 2650 per dag Prijs opmerkingen…" at bounding box center [197, 7] width 316 height 643
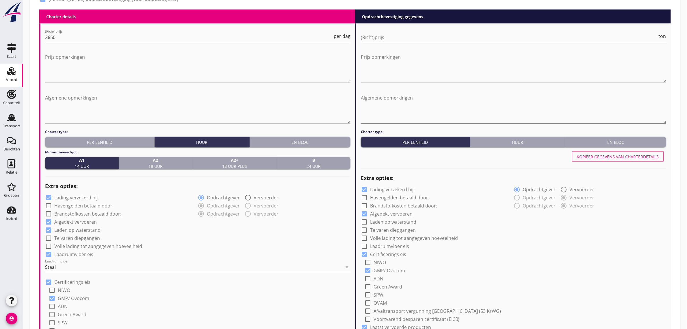
scroll to position [289, 0]
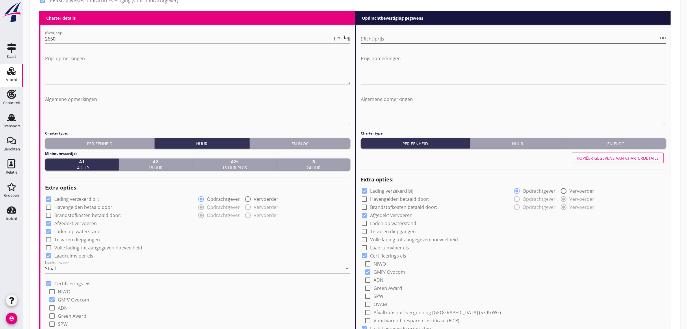
click at [385, 36] on input "(Richt)prijs" at bounding box center [509, 38] width 297 height 9
type input "38"
type input "38.25"
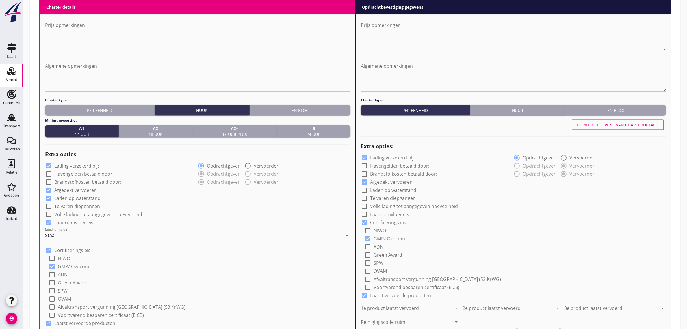
scroll to position [361, 0]
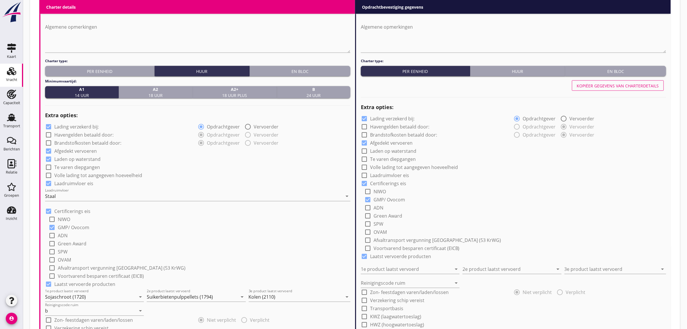
click at [592, 83] on div "Kopiëer gegevens van charterdetails" at bounding box center [618, 86] width 82 height 6
radio input "true"
checkbox input "true"
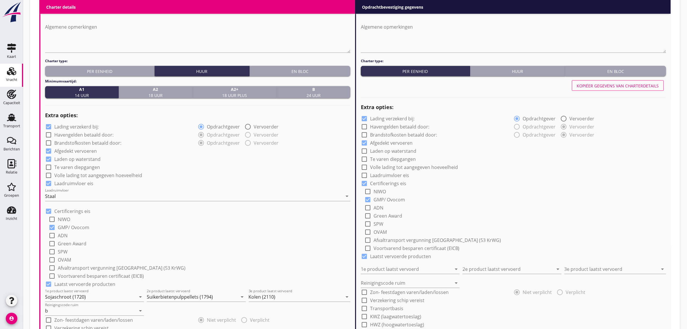
type input "Sojaschroot (1720)"
type input "Suikerbietenpulppellets (1794)"
type input "Kolen (2110)"
type input "b"
checkbox input "true"
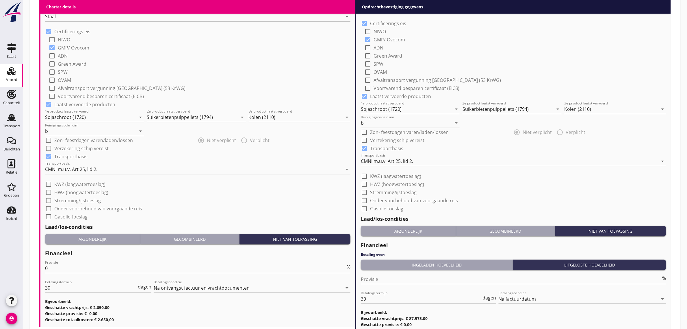
scroll to position [542, 0]
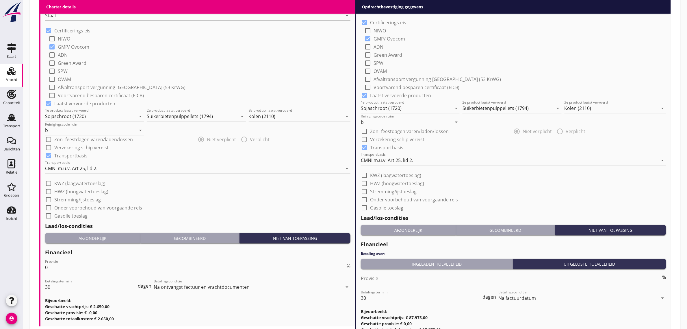
click at [412, 227] on div "Afzonderlijk" at bounding box center [408, 230] width 90 height 6
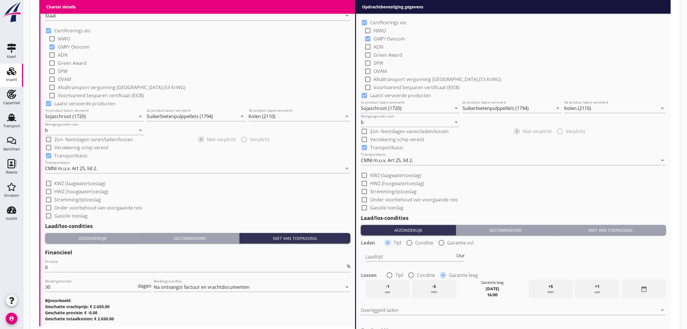
click at [394, 277] on div "radio_button_unchecked Tijd" at bounding box center [394, 274] width 17 height 7
click at [392, 271] on div at bounding box center [390, 275] width 10 height 10
radio input "true"
click at [385, 261] on div "Laadtijd Uur" at bounding box center [415, 259] width 99 height 15
click at [385, 260] on input "Laadtijd" at bounding box center [411, 256] width 90 height 9
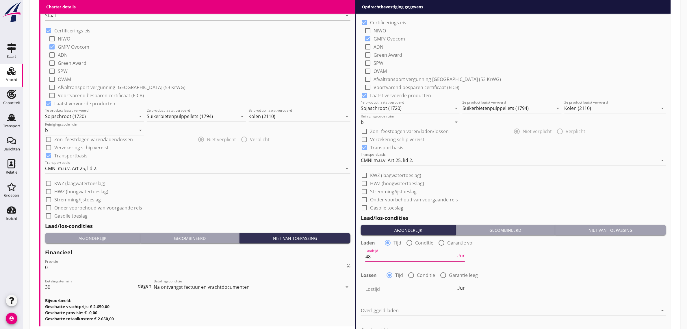
type input "48"
click at [528, 240] on div "Laden radio_button_checked Tijd radio_button_unchecked Conditie radio_button_un…" at bounding box center [514, 242] width 306 height 8
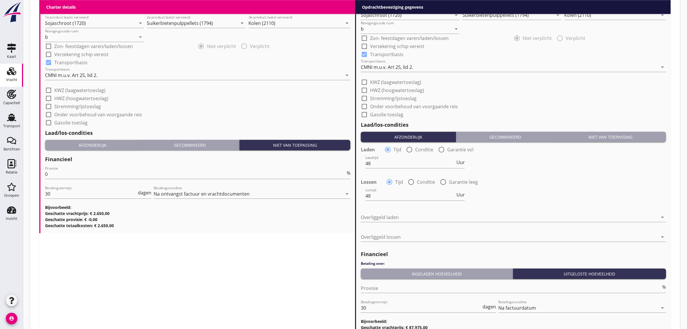
scroll to position [687, 0]
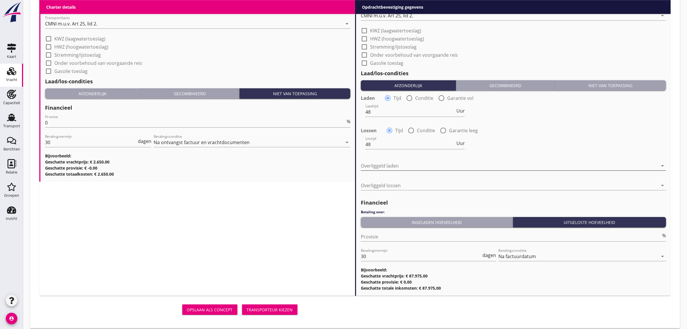
click at [426, 164] on div at bounding box center [509, 165] width 297 height 9
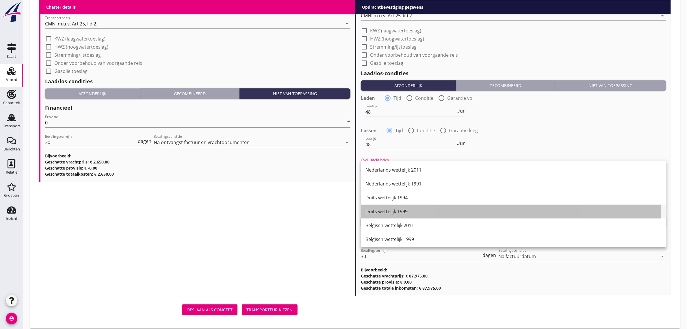
click at [410, 206] on div "Duits wettelijk 1999" at bounding box center [514, 211] width 297 height 14
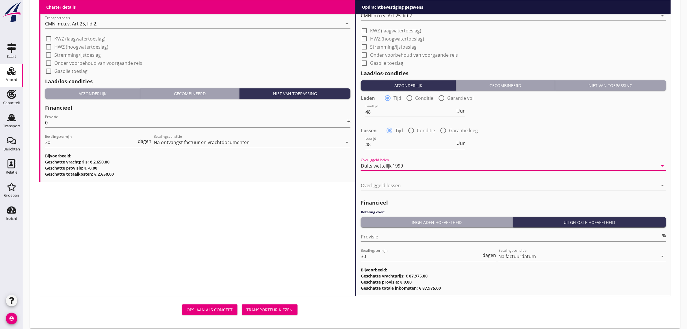
click at [405, 192] on div at bounding box center [514, 193] width 306 height 3
click at [404, 187] on div at bounding box center [509, 185] width 297 height 9
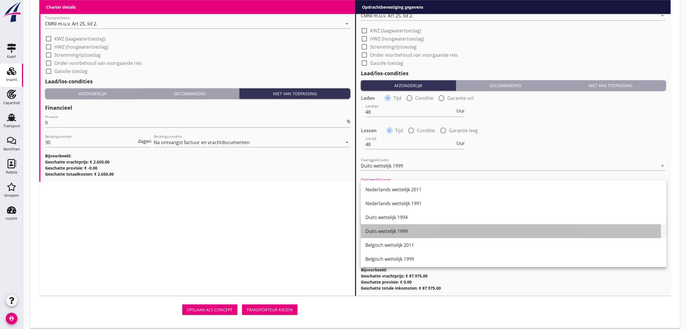
click at [412, 227] on div "Duits wettelijk 1999" at bounding box center [514, 231] width 297 height 14
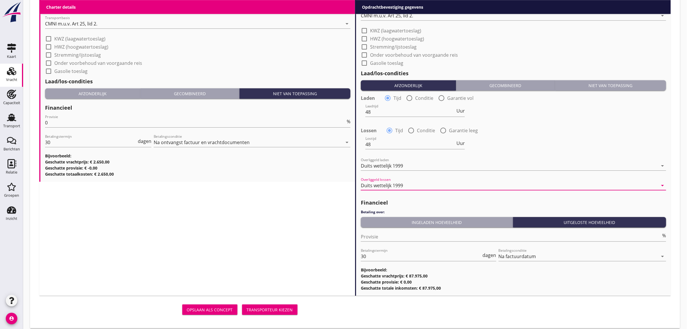
click at [409, 225] on button "Ingeladen hoeveelheid" at bounding box center [437, 222] width 152 height 10
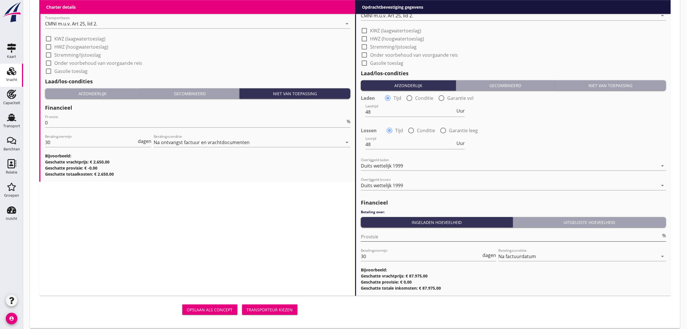
click at [384, 234] on input "Provisie" at bounding box center [511, 236] width 301 height 9
type input "0"
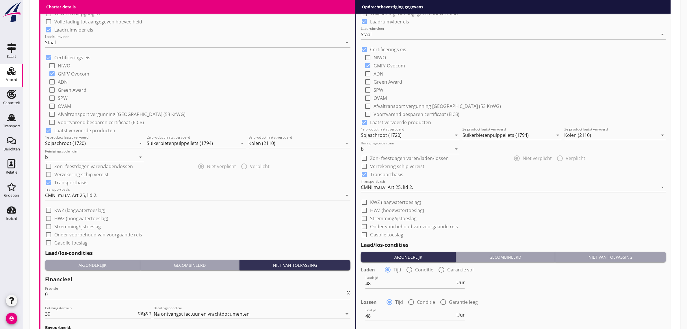
scroll to position [506, 0]
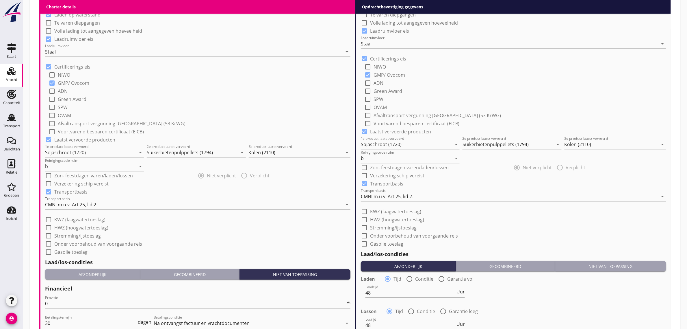
click at [383, 211] on label "KWZ (laagwatertoeslag)" at bounding box center [395, 211] width 51 height 6
checkbox input "true"
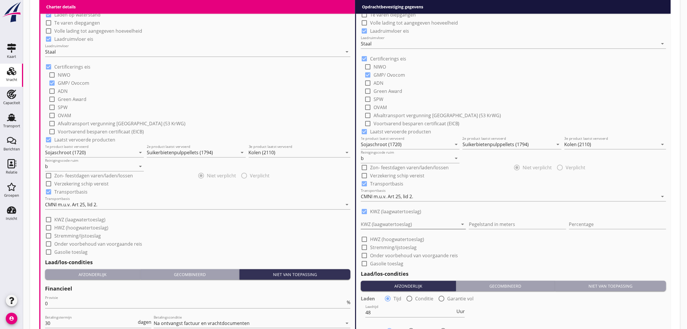
click at [385, 221] on div at bounding box center [409, 223] width 97 height 9
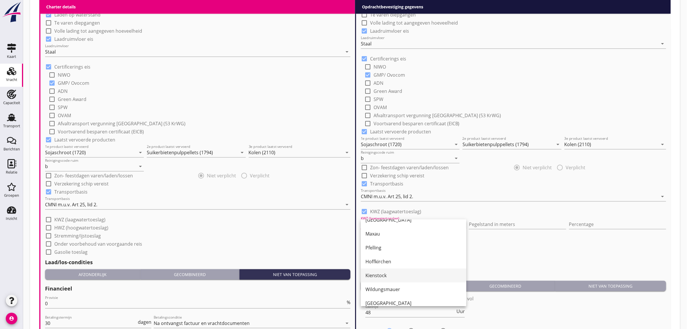
scroll to position [72, 0]
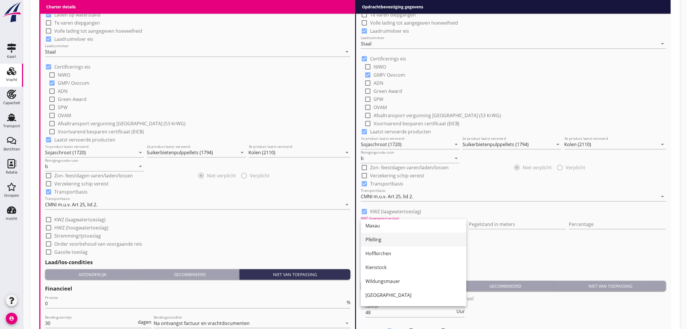
click at [392, 239] on div "Pfelling" at bounding box center [414, 239] width 96 height 7
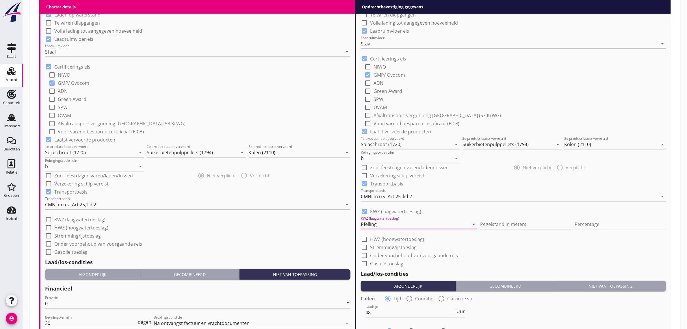
click at [491, 226] on input "Pegelstand in meters" at bounding box center [527, 223] width 92 height 9
type input "3"
type input "3.61"
type input "10"
click at [542, 68] on div "check_box_outline_blank NIWO" at bounding box center [516, 66] width 302 height 8
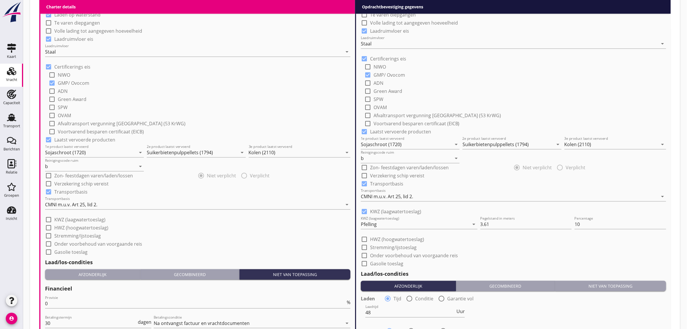
scroll to position [711, 0]
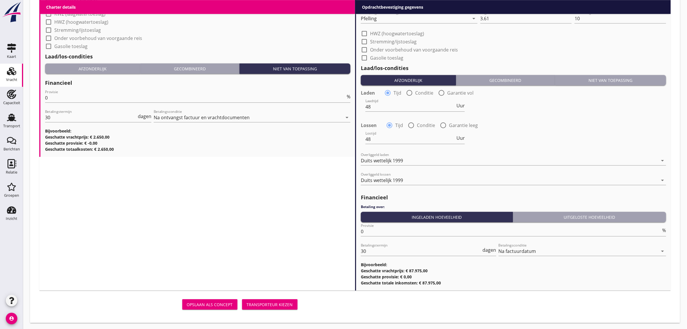
click at [286, 304] on div "Transporteur kiezen" at bounding box center [270, 304] width 46 height 6
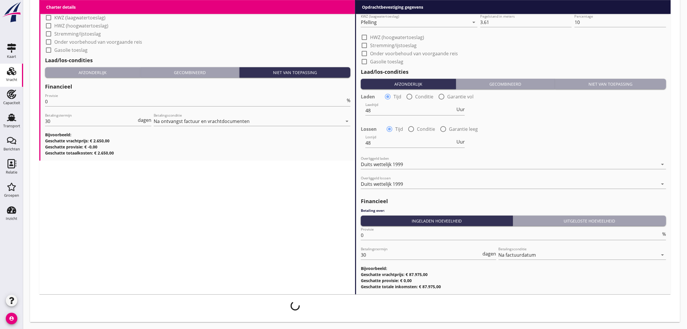
scroll to position [707, 0]
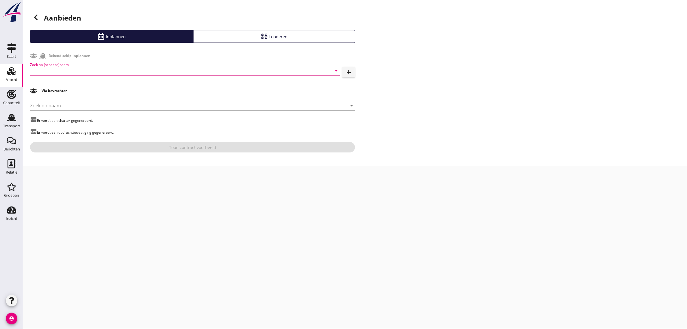
click at [62, 73] on input "Zoek op (scheeps)naam" at bounding box center [177, 70] width 294 height 9
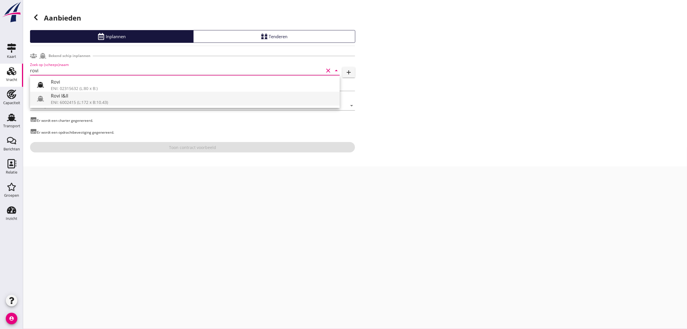
click at [69, 94] on div "Rovi I&II" at bounding box center [193, 95] width 284 height 7
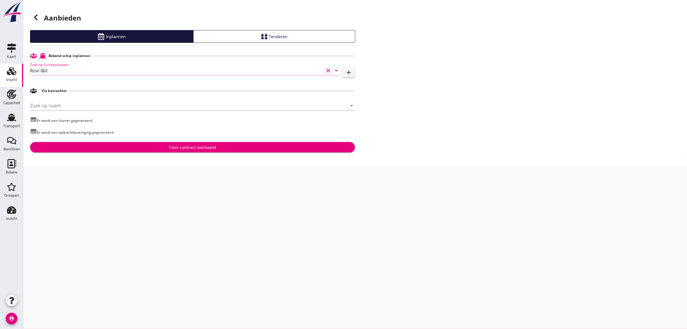
type input "Rovi I&II"
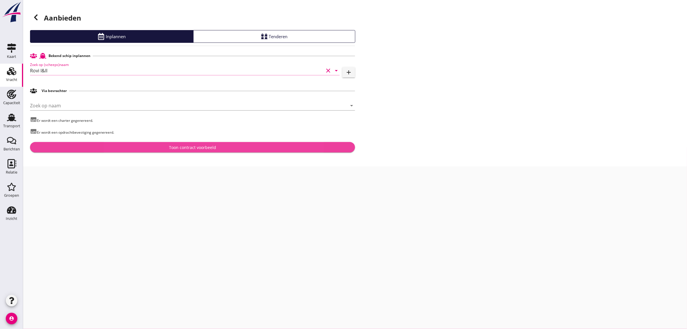
click at [186, 146] on div "Toon contract voorbeeld" at bounding box center [192, 147] width 47 height 6
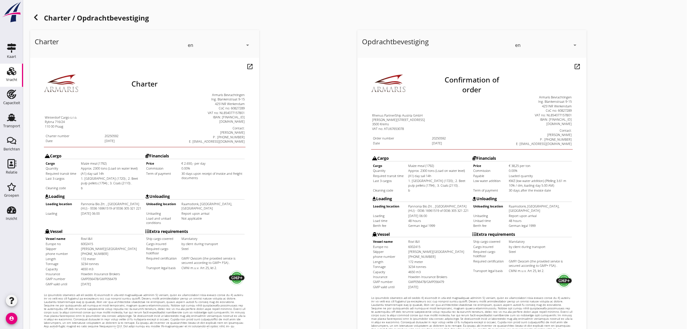
click at [204, 44] on div "en" at bounding box center [215, 44] width 55 height 9
click at [193, 50] on div "en" at bounding box center [219, 56] width 61 height 12
click at [193, 47] on div "en" at bounding box center [190, 44] width 5 height 5
click at [193, 43] on div "nl" at bounding box center [219, 43] width 61 height 7
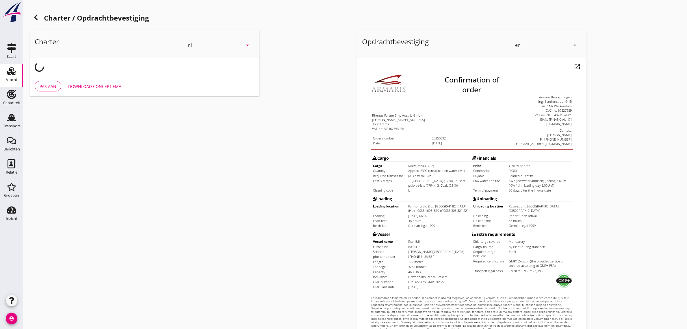
click at [530, 43] on div "en" at bounding box center [542, 44] width 55 height 9
click at [517, 40] on div "nl" at bounding box center [547, 44] width 61 height 12
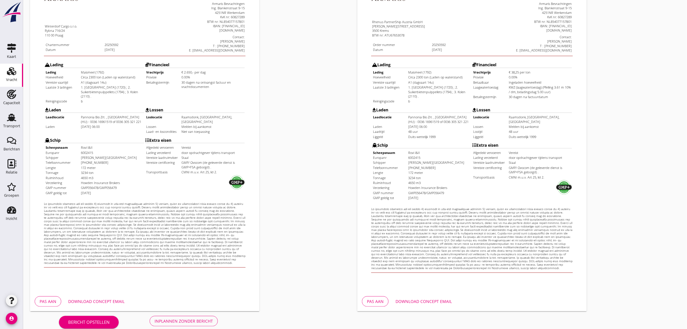
scroll to position [99, 0]
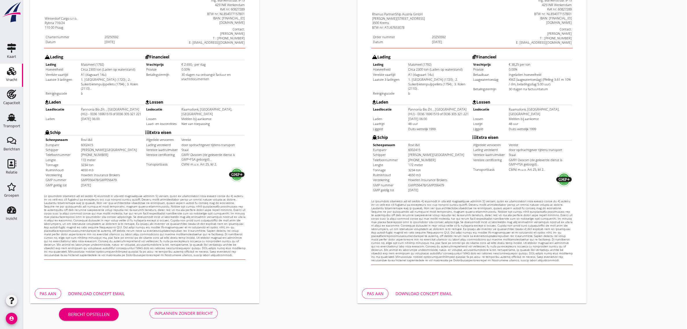
click at [175, 308] on button "Inplannen zonder bericht" at bounding box center [184, 313] width 68 height 10
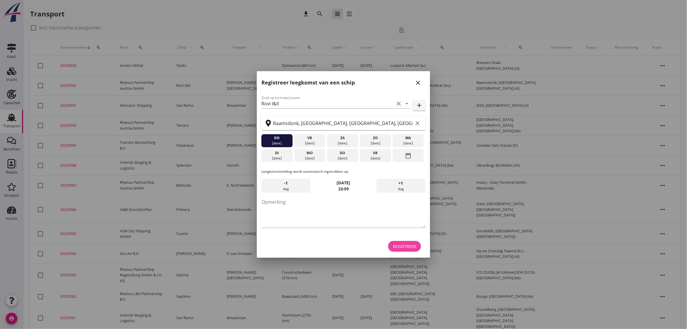
click at [403, 248] on div "Registreer" at bounding box center [404, 246] width 23 height 6
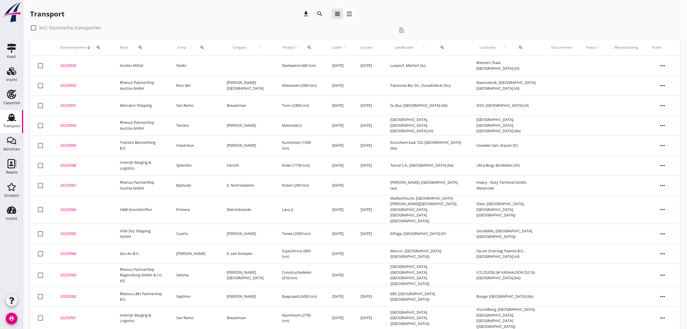
click at [74, 82] on td "20250592 upload_file Drop hier uw bestand om het aan het dossier toe te voegen" at bounding box center [83, 85] width 60 height 20
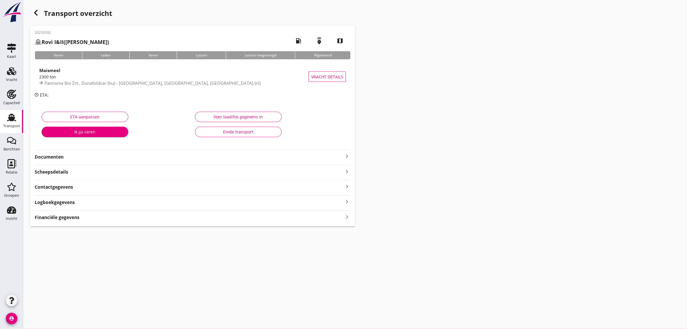
click at [51, 151] on div "Documenten keyboard_arrow_right" at bounding box center [193, 155] width 316 height 10
click at [48, 157] on strong "Documenten" at bounding box center [189, 156] width 309 height 7
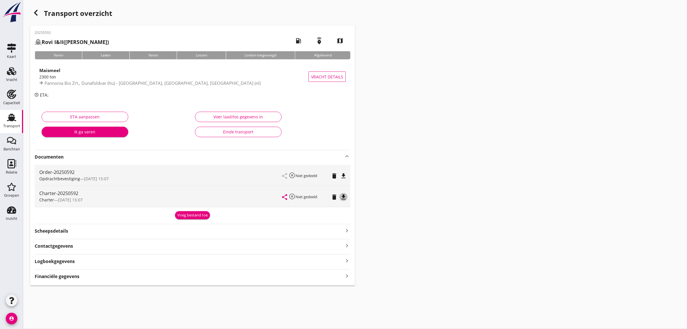
click at [346, 197] on icon "file_download" at bounding box center [343, 196] width 7 height 7
click at [6, 129] on div "Transport" at bounding box center [11, 126] width 17 height 8
